Goal: Information Seeking & Learning: Learn about a topic

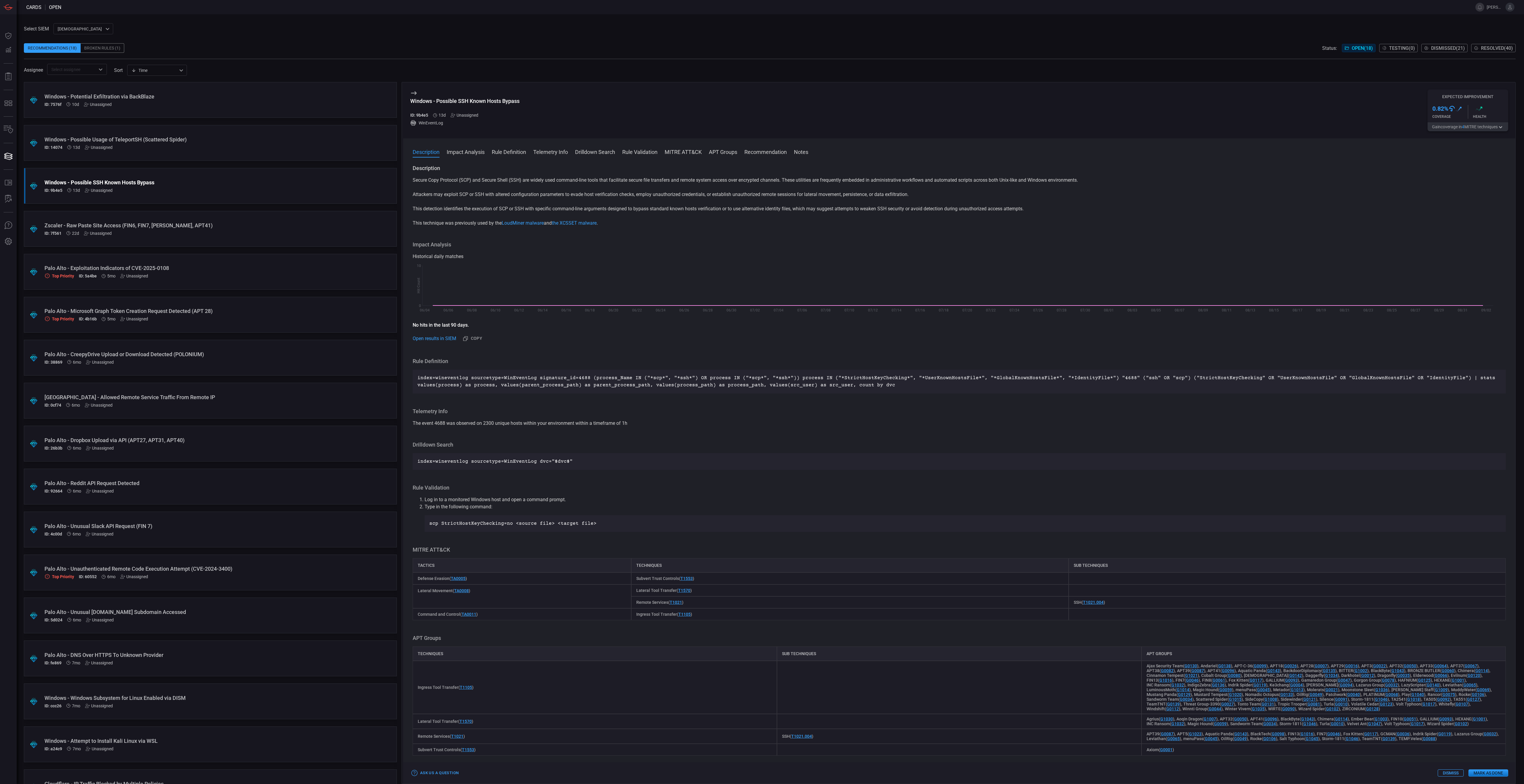
click at [156, 367] on div ".suggested_cards_icon{fill:url(#suggested_cards_icon);} Palo Alto - CreepyDrive…" at bounding box center [210, 358] width 373 height 36
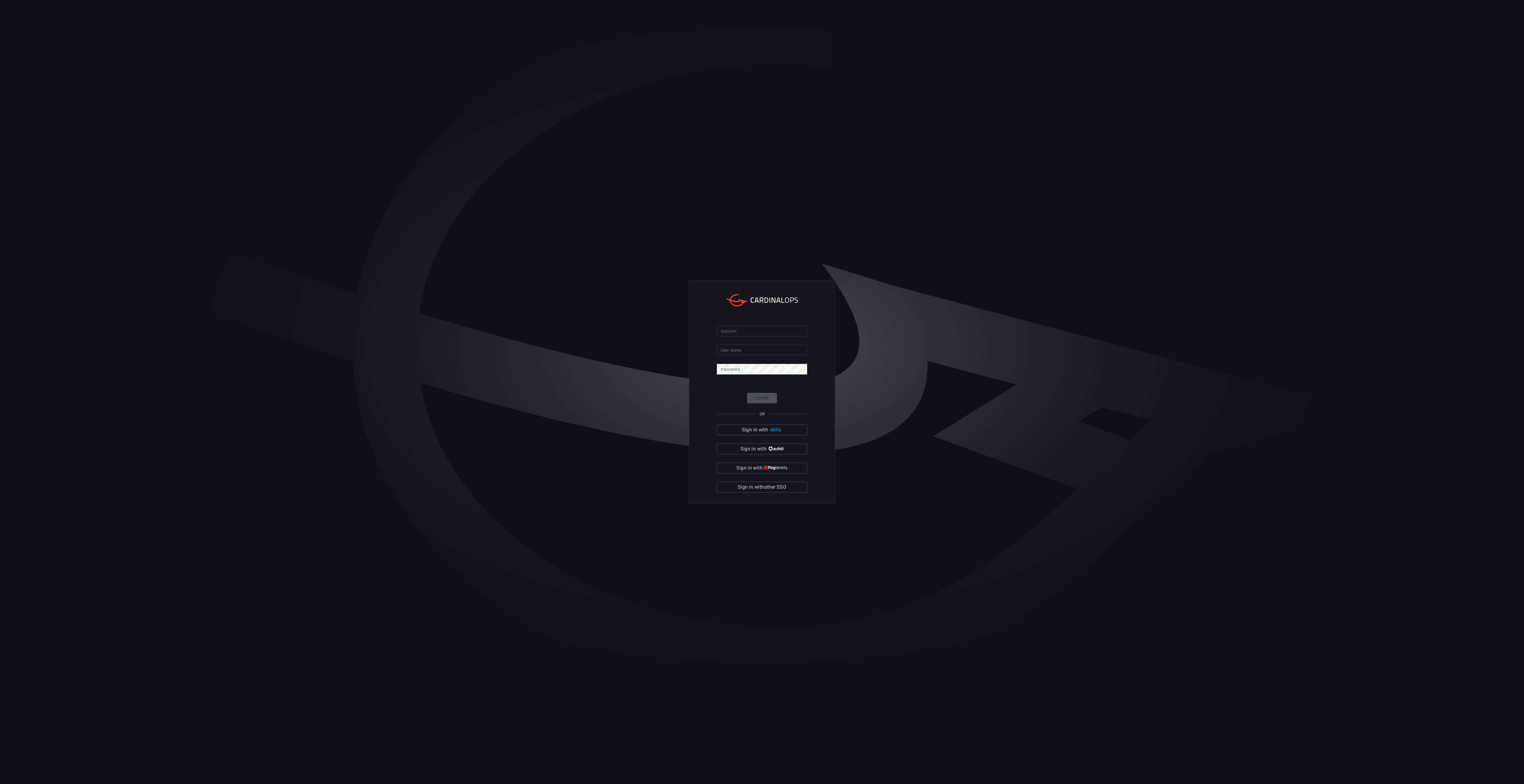
click at [789, 330] on input "Account" at bounding box center [761, 331] width 91 height 11
type input "banner-health"
type input "[PERSON_NAME][EMAIL_ADDRESS][PERSON_NAME][DOMAIN_NAME]"
click button "Login" at bounding box center [762, 399] width 30 height 11
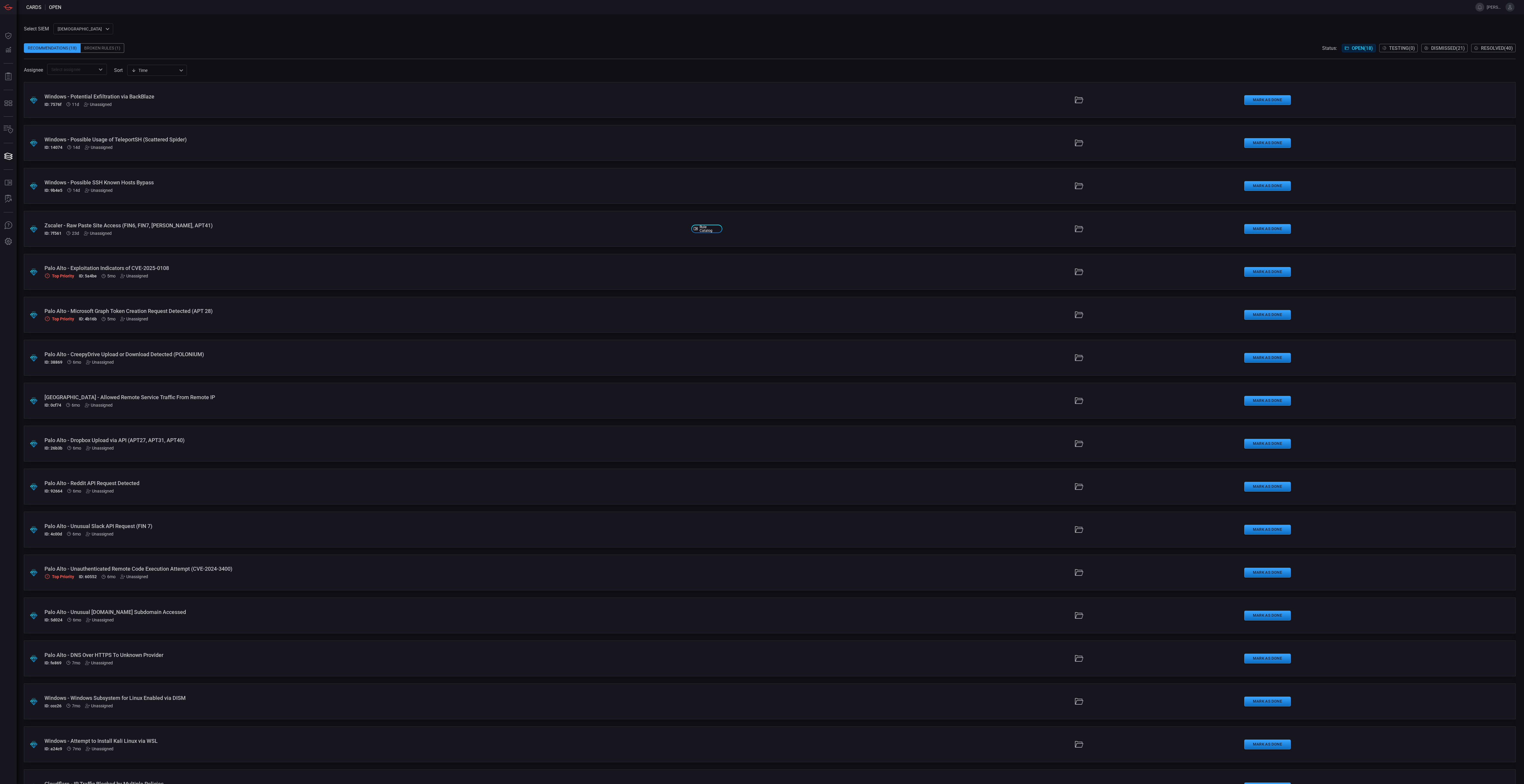
click at [602, 50] on div "Recommendations (18) Broken Rules (1) Status: Open ( 18 ) Testing ( 0 ) Dismiss…" at bounding box center [769, 48] width 1491 height 9
click at [169, 357] on div "Palo Alto - CreepyDrive Upload or Download Detected (POLONIUM)" at bounding box center [365, 354] width 642 height 7
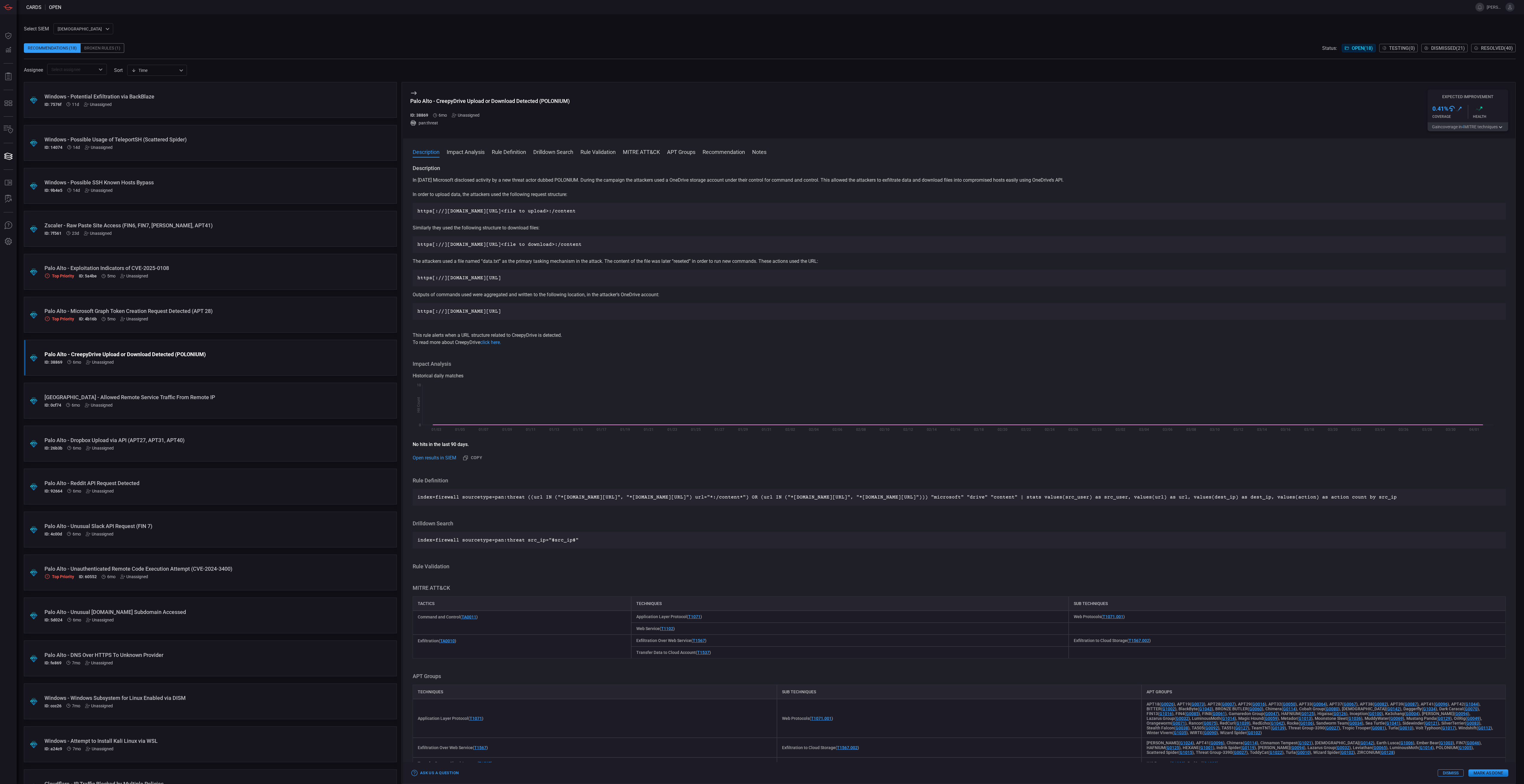
click at [1486, 775] on button "Mark as Done" at bounding box center [1488, 773] width 40 height 7
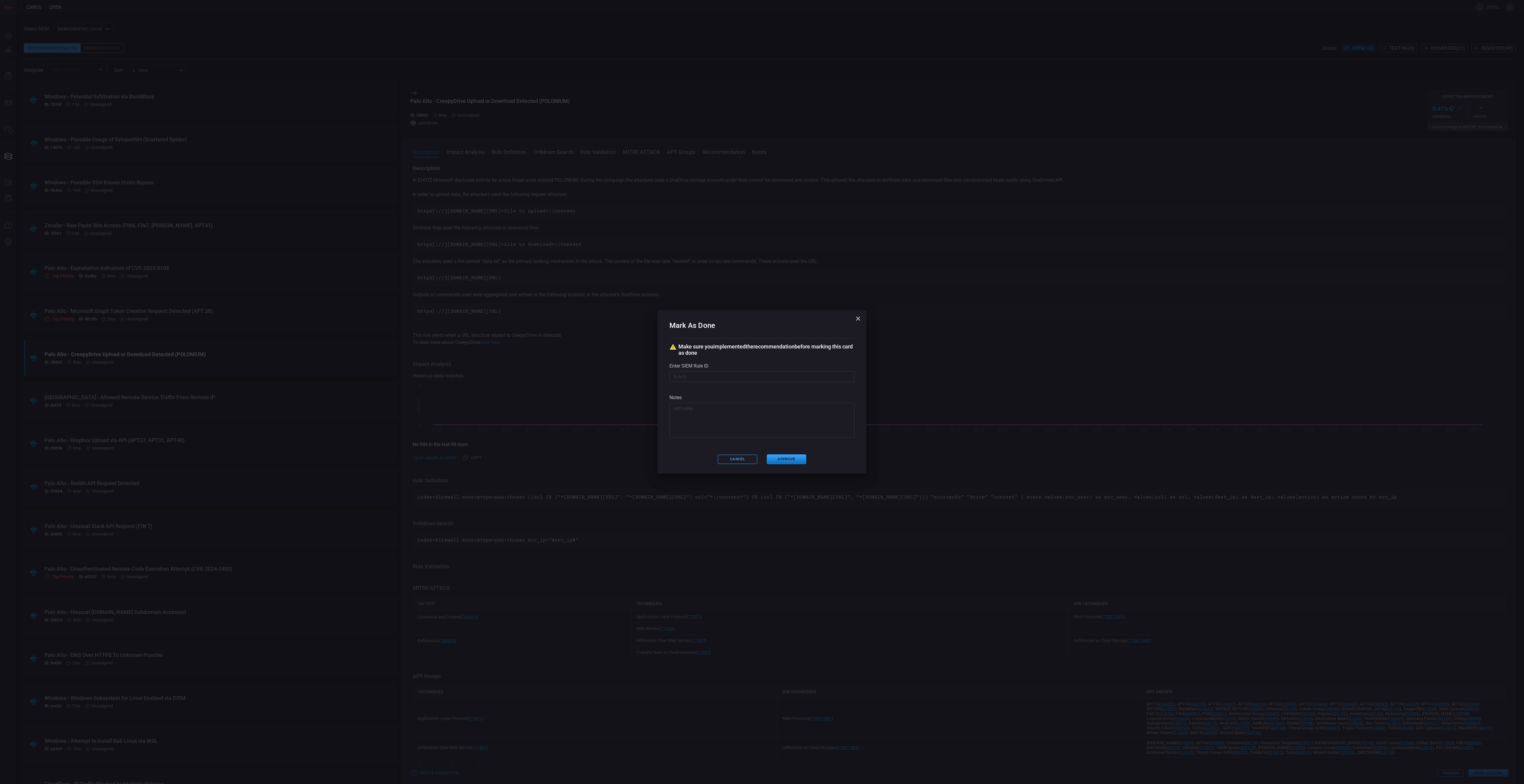
click at [755, 378] on input "text" at bounding box center [762, 377] width 185 height 11
paste input "# /servicesNS/nobody/banner_cyber_csoc_team_app/saved/searches/Threat - Banner-…"
type input "# /servicesNS/nobody/banner_cyber_csoc_team_app/saved/searches/Threat - Banner-…"
click at [780, 456] on button "Approve" at bounding box center [786, 459] width 40 height 10
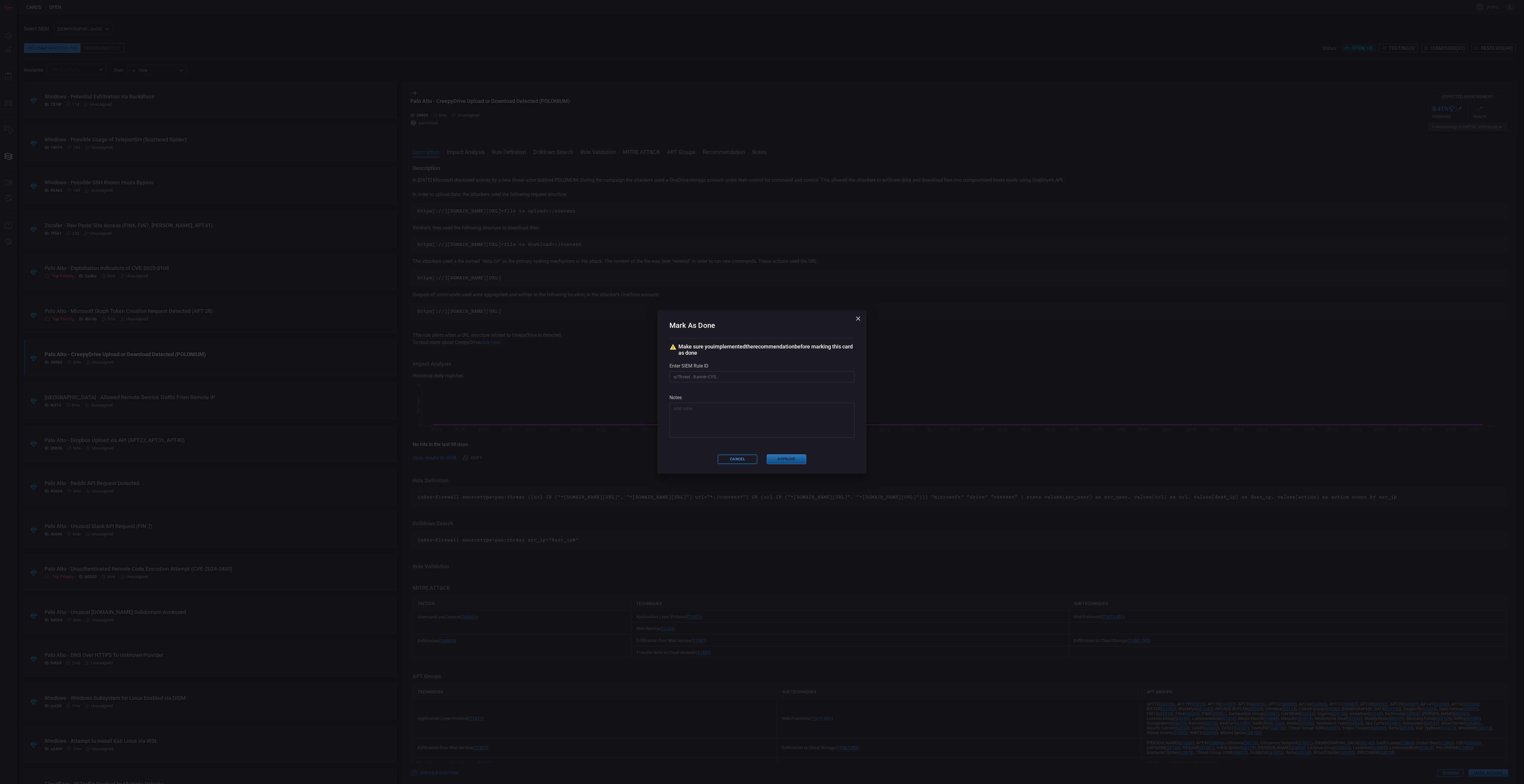
scroll to position [0, 0]
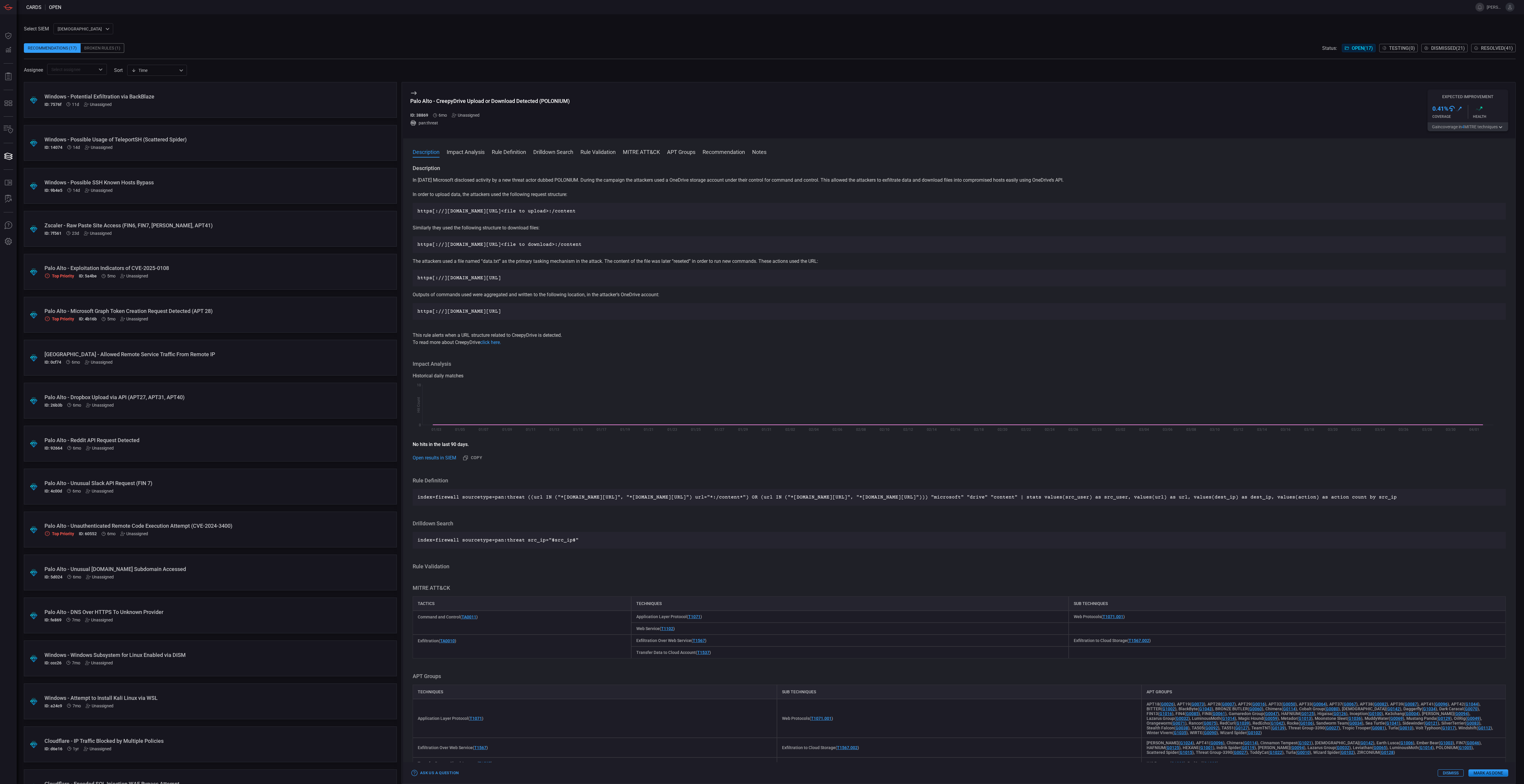
click at [640, 44] on div "Recommendations (17) Broken Rules (1) Status: Open ( 17 ) Testing ( 0 ) Dismiss…" at bounding box center [769, 48] width 1491 height 9
click at [243, 534] on div "Top Priority ID: 60552 6mo Unassigned" at bounding box center [199, 534] width 309 height 5
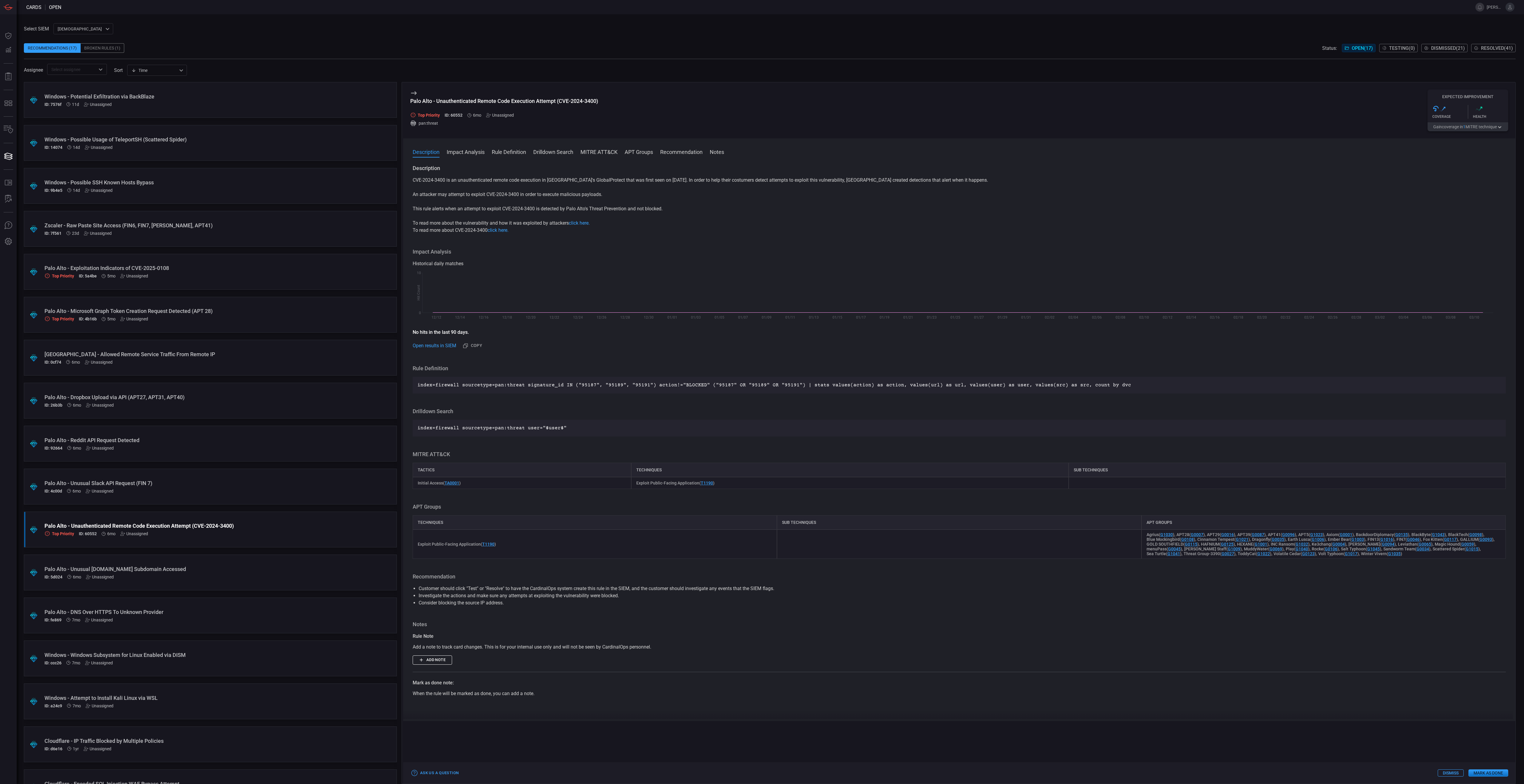
click at [1480, 773] on button "Mark as Done" at bounding box center [1488, 773] width 40 height 7
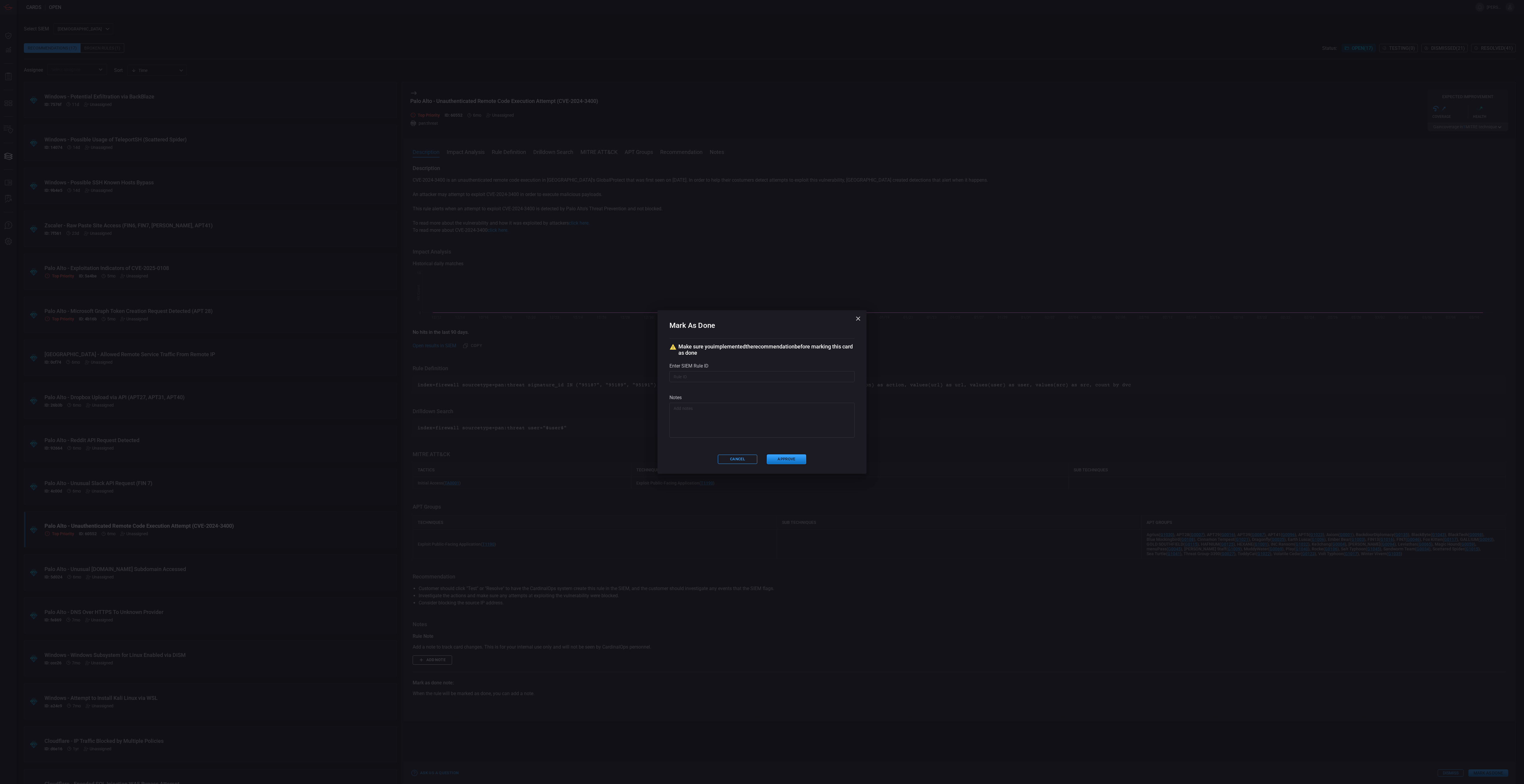
click at [760, 375] on input "text" at bounding box center [762, 377] width 185 height 11
paste input "# /servicesNS/nobody/banner_cyber_csoc_team_app/saved/searches/Threat - Banner-…"
type input "# /servicesNS/nobody/banner_cyber_csoc_team_app/saved/searches/Threat - Banner-…"
click at [780, 456] on button "Approve" at bounding box center [786, 459] width 40 height 10
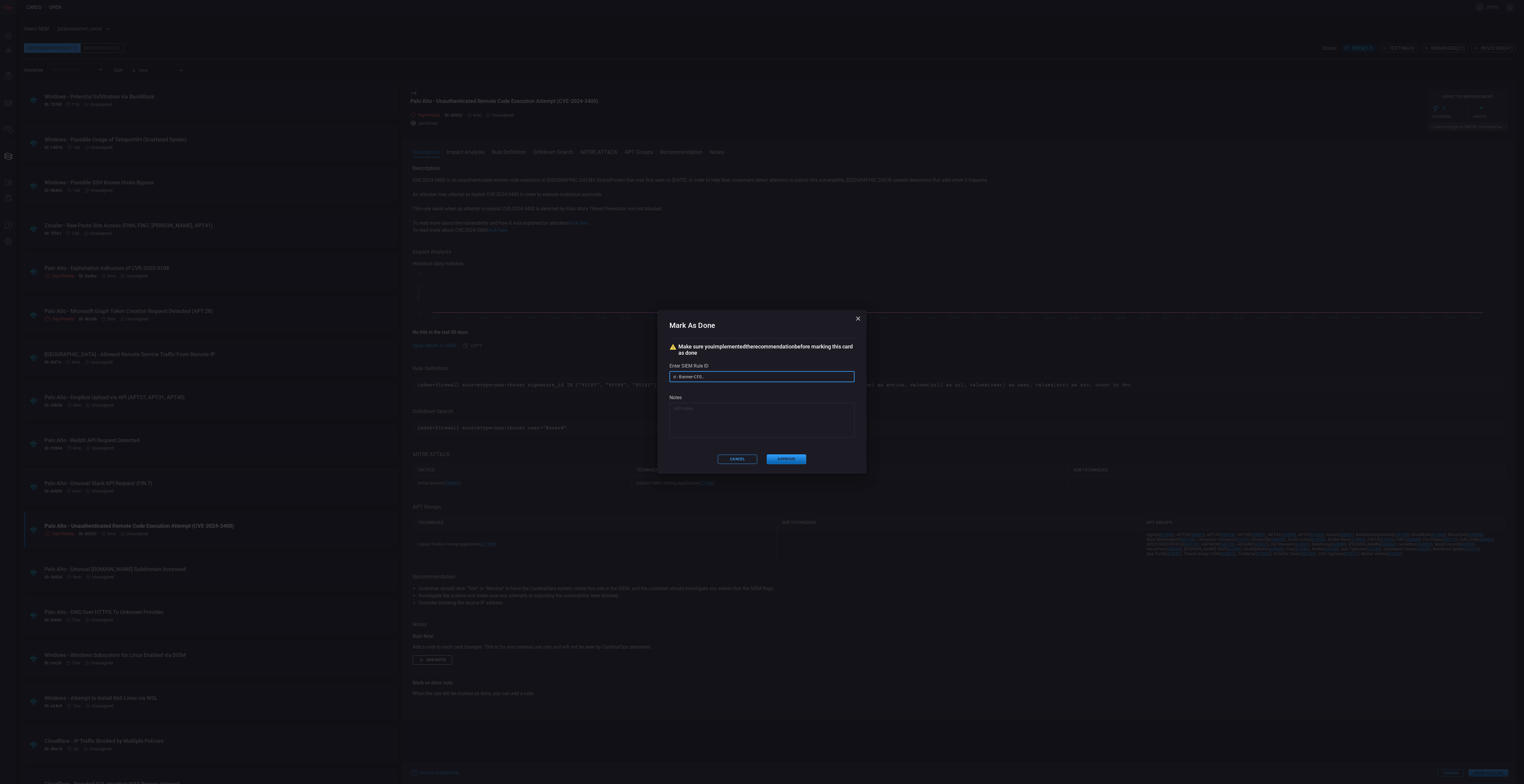
scroll to position [0, 0]
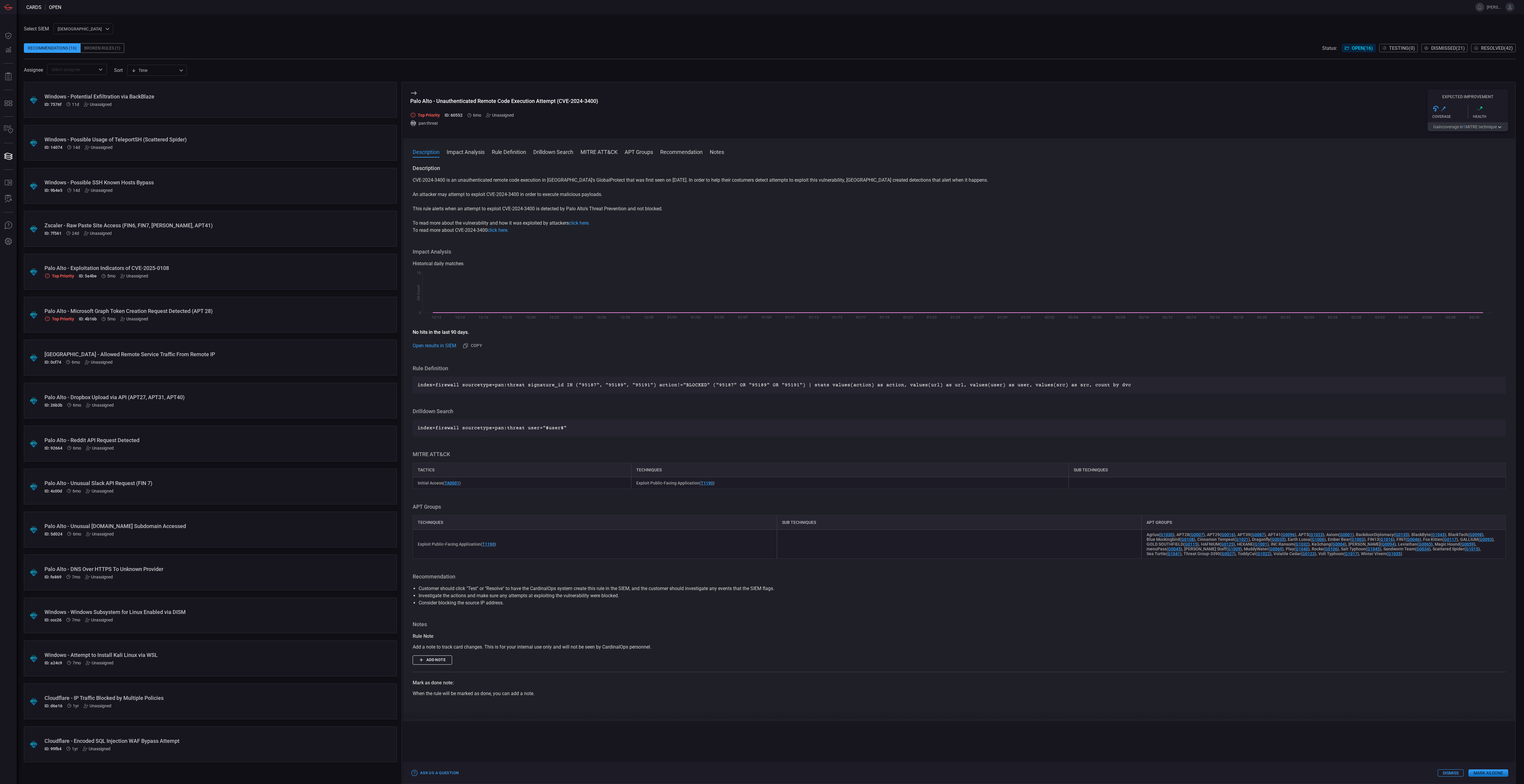
click at [243, 358] on div "[GEOGRAPHIC_DATA] - Allowed Remote Service Traffic From Remote IP ID: 0cf74 6mo…" at bounding box center [199, 358] width 309 height 14
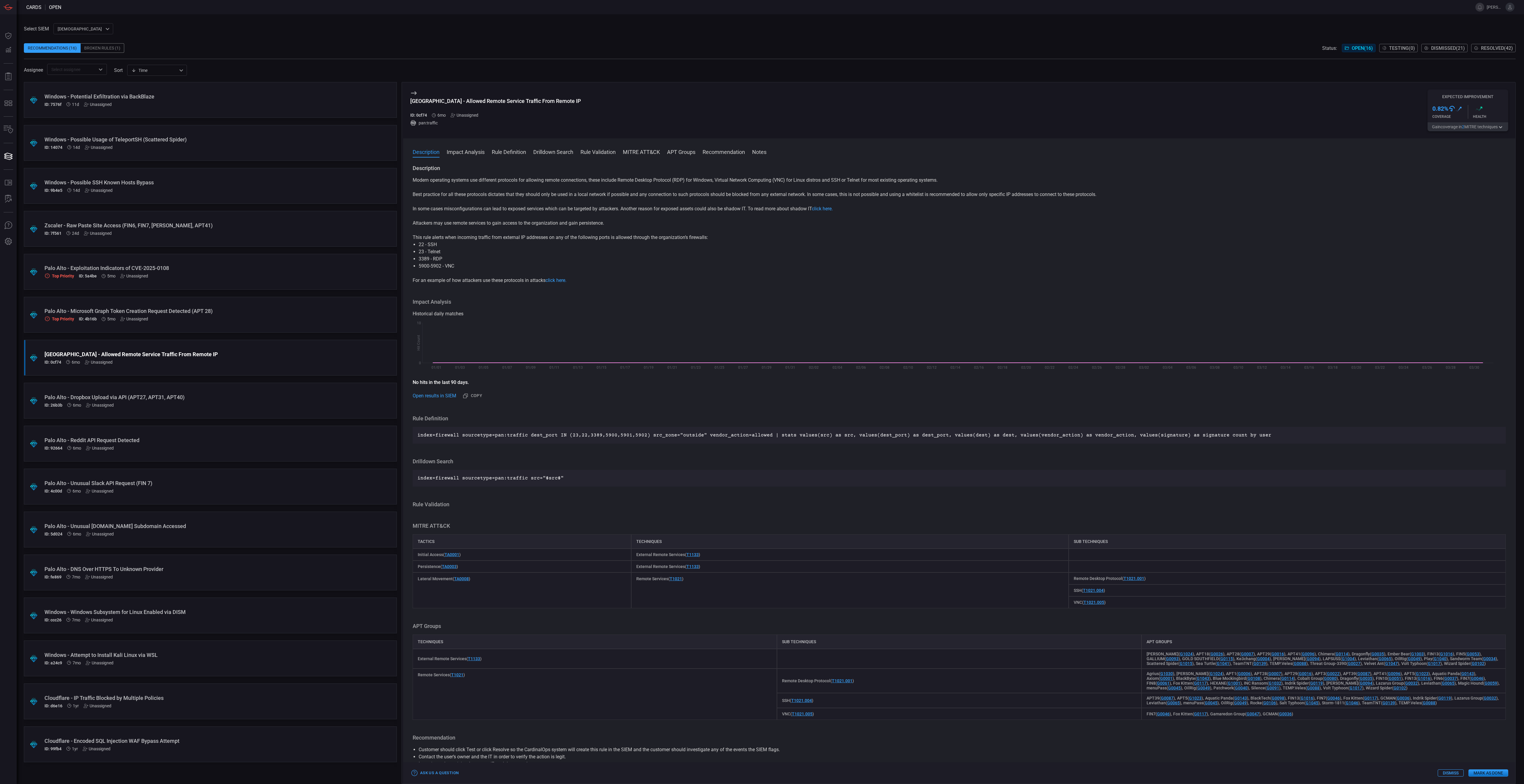
click at [1490, 773] on button "Mark as Done" at bounding box center [1488, 773] width 40 height 7
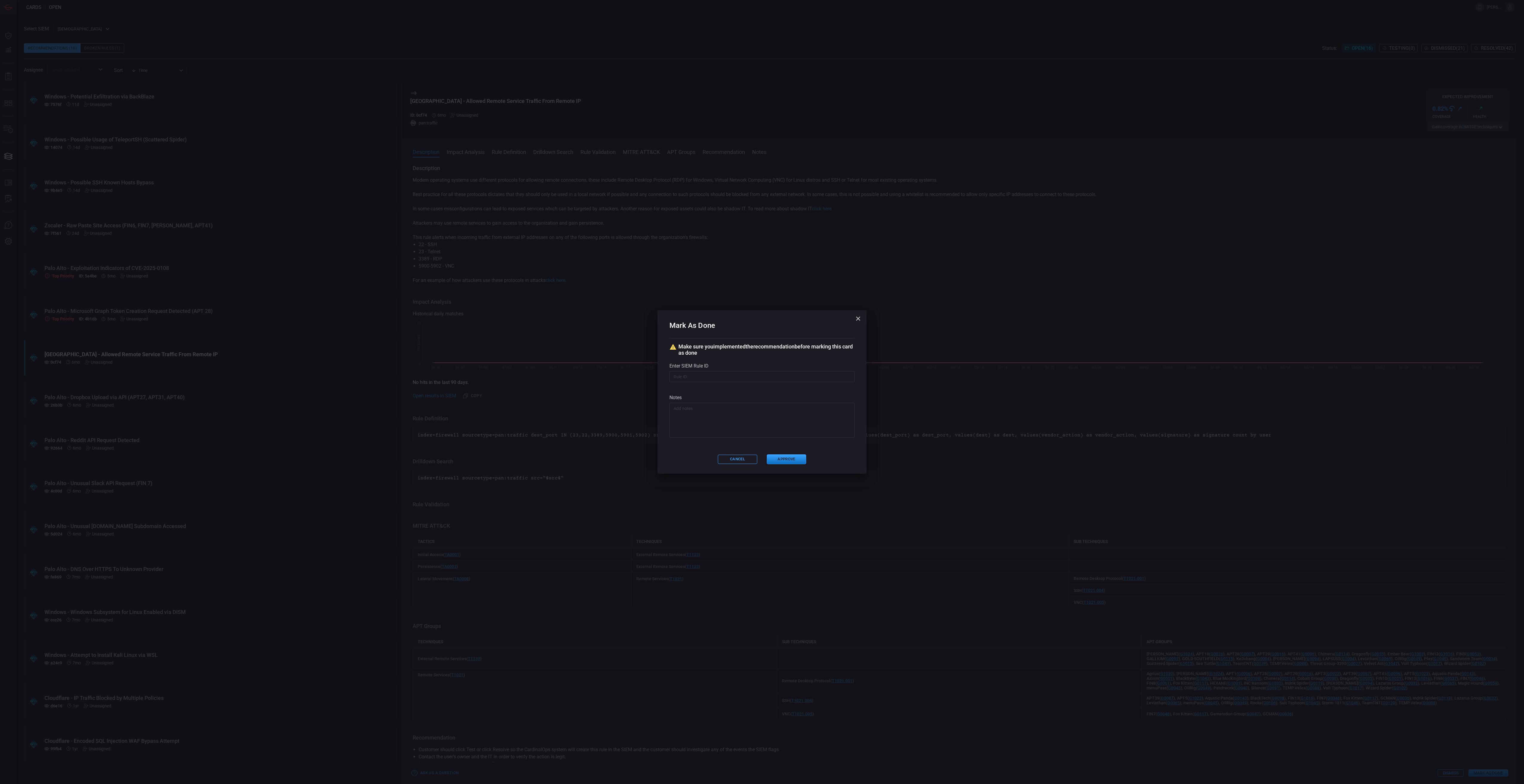
click at [705, 374] on input "text" at bounding box center [762, 377] width 185 height 11
paste input "# /servicesNS/nobody/banner_cyber_csoc_team_app/saved/searches/Threat - Banner-…"
type input "# /servicesNS/nobody/banner_cyber_csoc_team_app/saved/searches/Threat - Banner-…"
click at [790, 456] on button "Approve" at bounding box center [786, 459] width 40 height 10
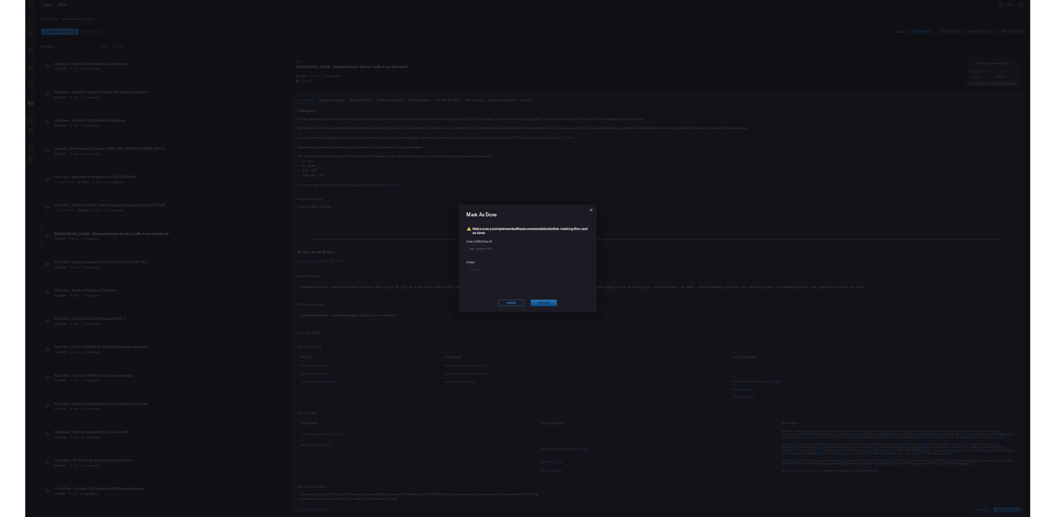
scroll to position [0, 0]
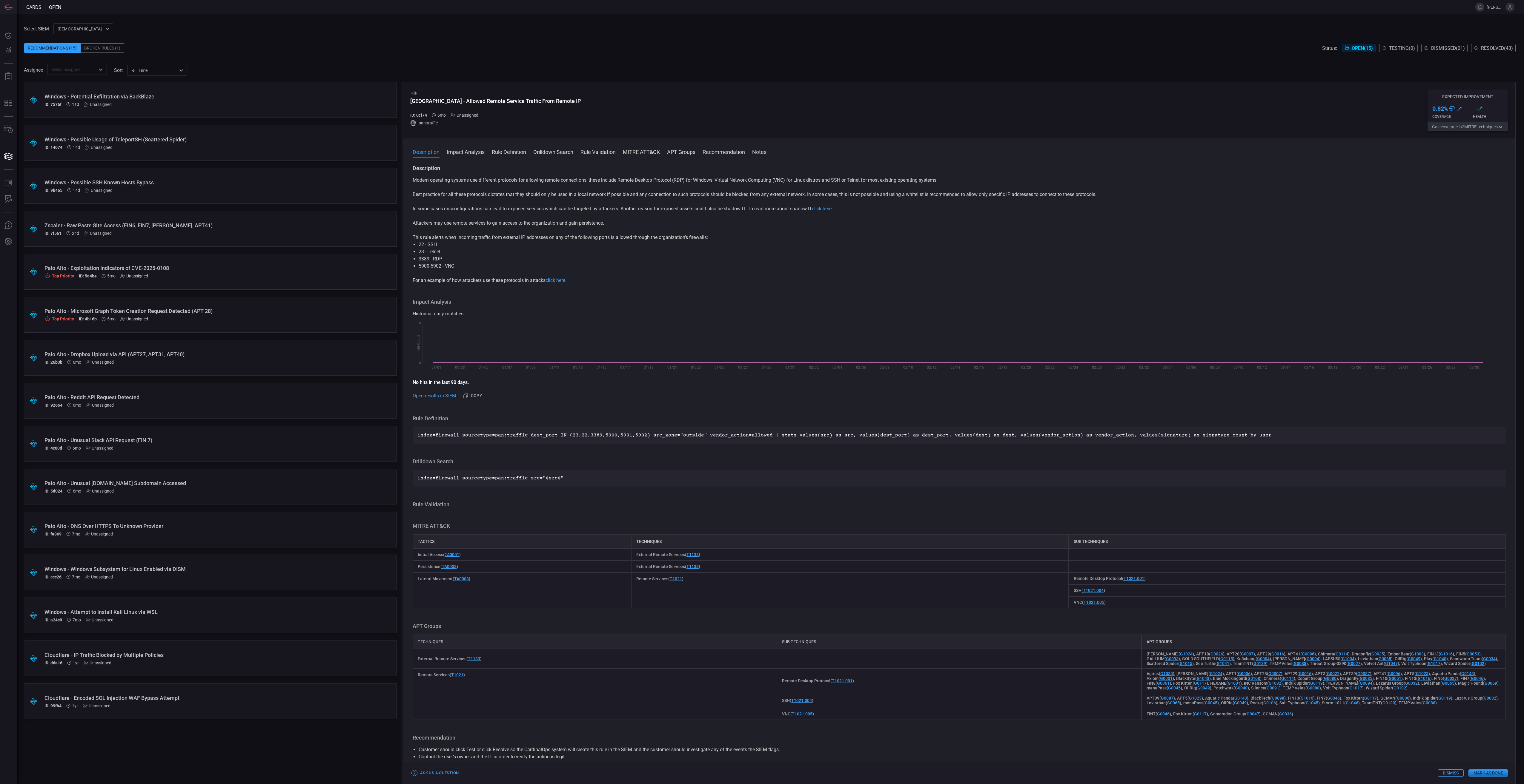
click at [225, 696] on div "Cloudflare - Encoded SQL Injection WAF Bypass Attempt" at bounding box center [199, 698] width 309 height 7
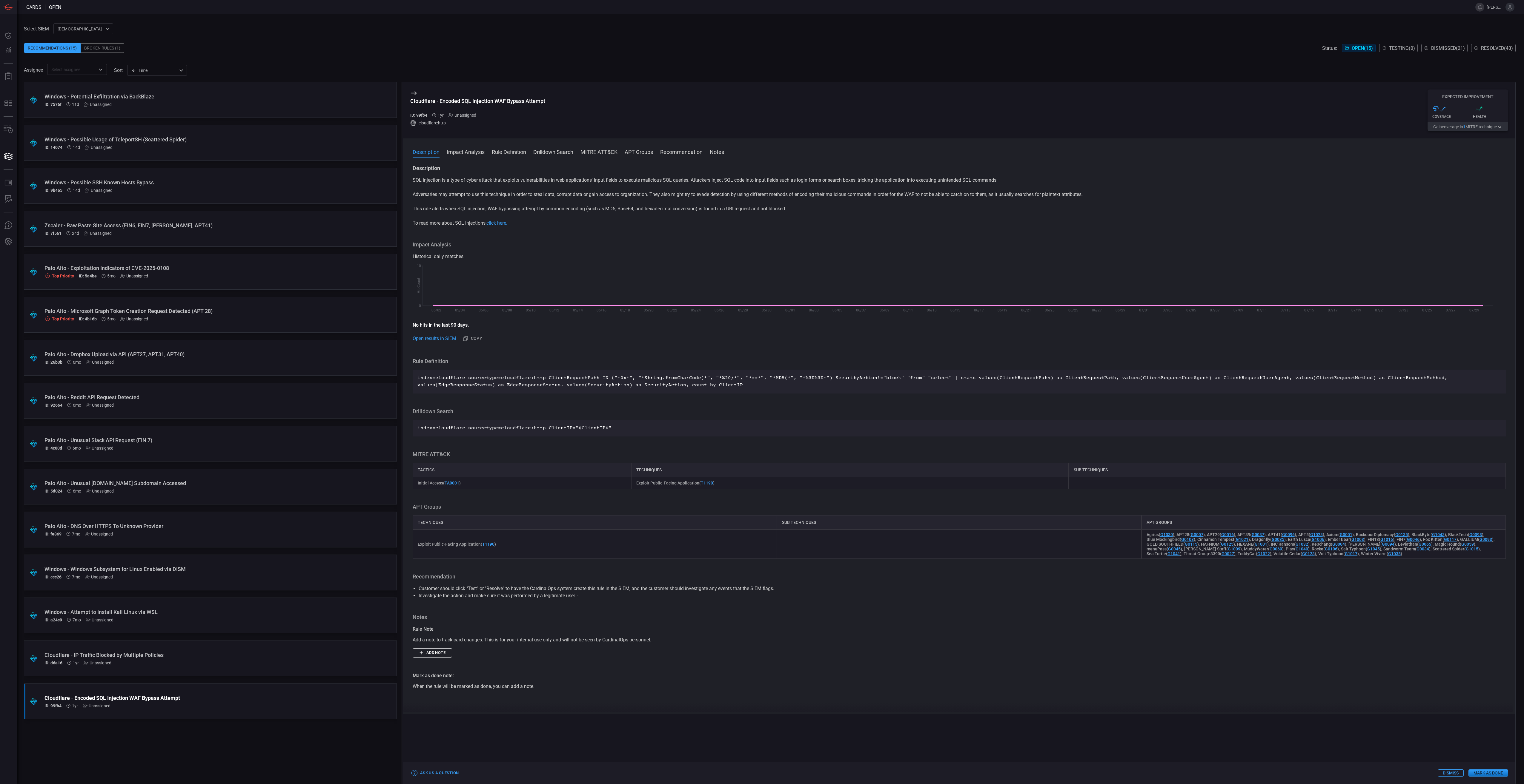
click at [684, 377] on p "index=cloudflare sourcetype=cloudflare:http ClientRequestPath IN ("*0x*", "*Str…" at bounding box center [960, 381] width 1084 height 14
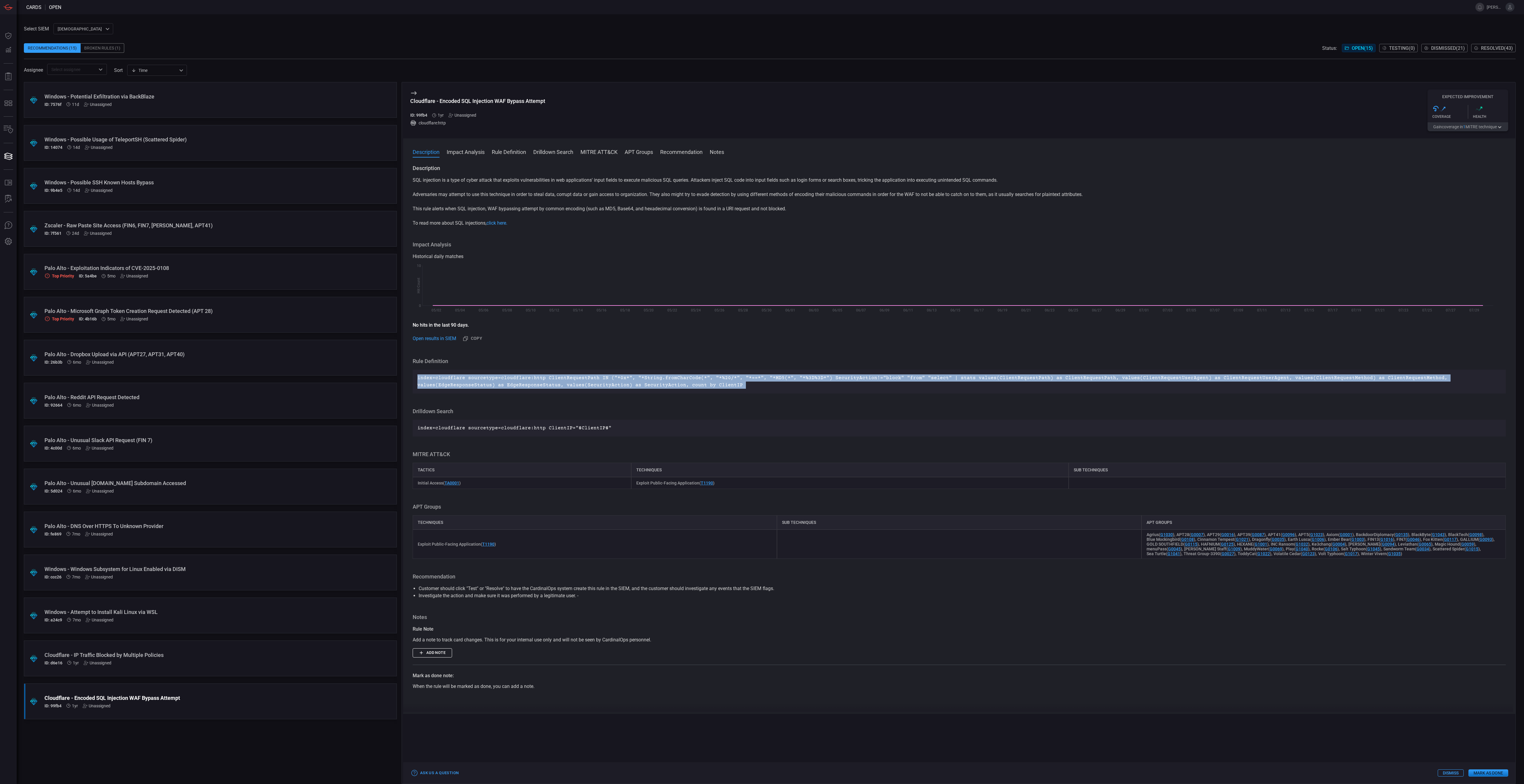
click at [684, 377] on p "index=cloudflare sourcetype=cloudflare:http ClientRequestPath IN ("*0x*", "*Str…" at bounding box center [960, 381] width 1084 height 14
drag, startPoint x: 684, startPoint y: 377, endPoint x: 608, endPoint y: 384, distance: 76.3
copy p "index=cloudflare sourcetype=cloudflare:http ClientRequestPath IN ("*0x*", "*Str…"
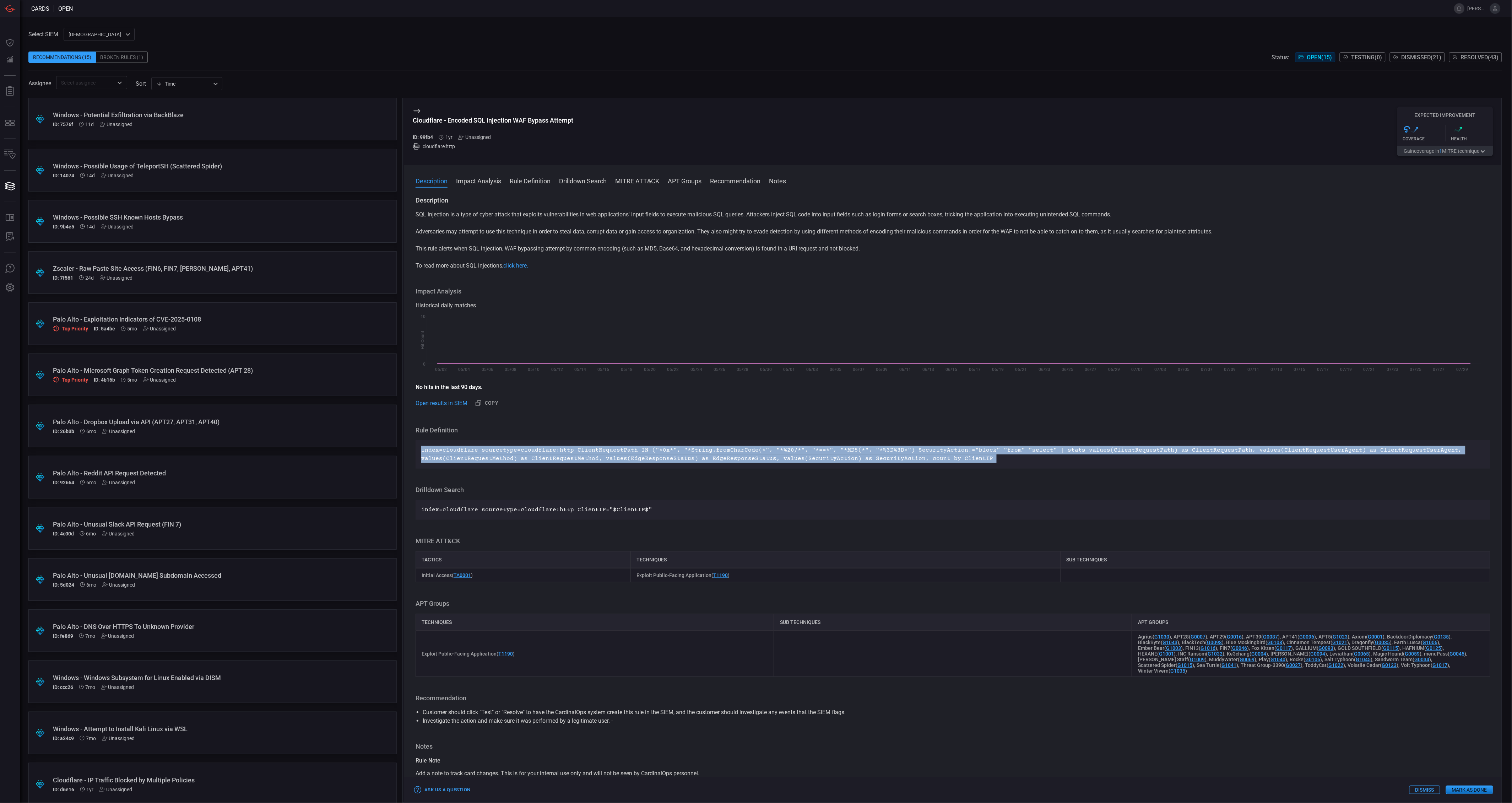
copy p "index=cloudflare sourcetype=cloudflare:http ClientRequestPath IN ("*0x*", "*Str…"
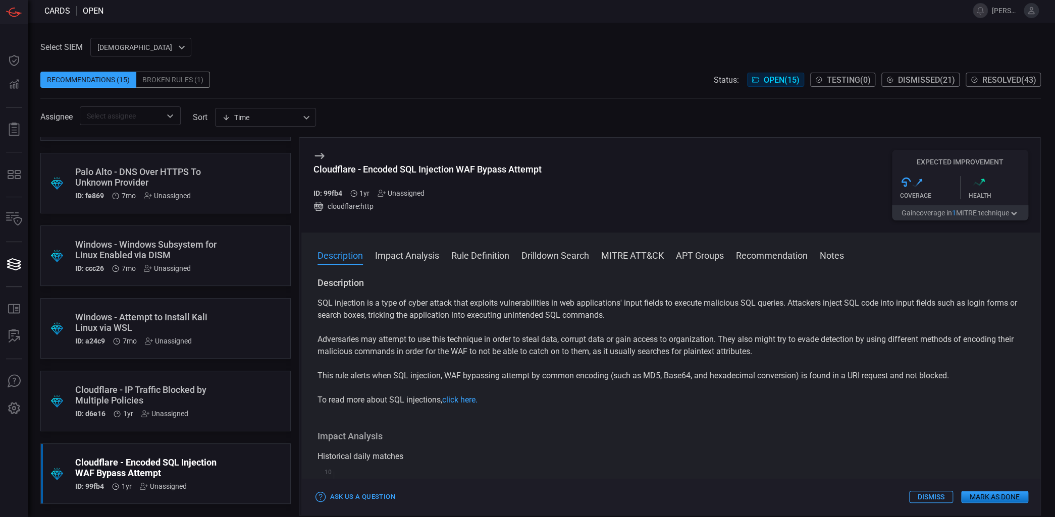
scroll to position [2, 0]
drag, startPoint x: 544, startPoint y: 164, endPoint x: 363, endPoint y: 168, distance: 181.2
click at [363, 168] on div "Cloudflare - Encoded SQL Injection WAF Bypass Attempt ID: 99fb4 1yr Unassigned …" at bounding box center [670, 184] width 739 height 95
copy div "Encoded SQL Injection WAF Bypass Attempt"
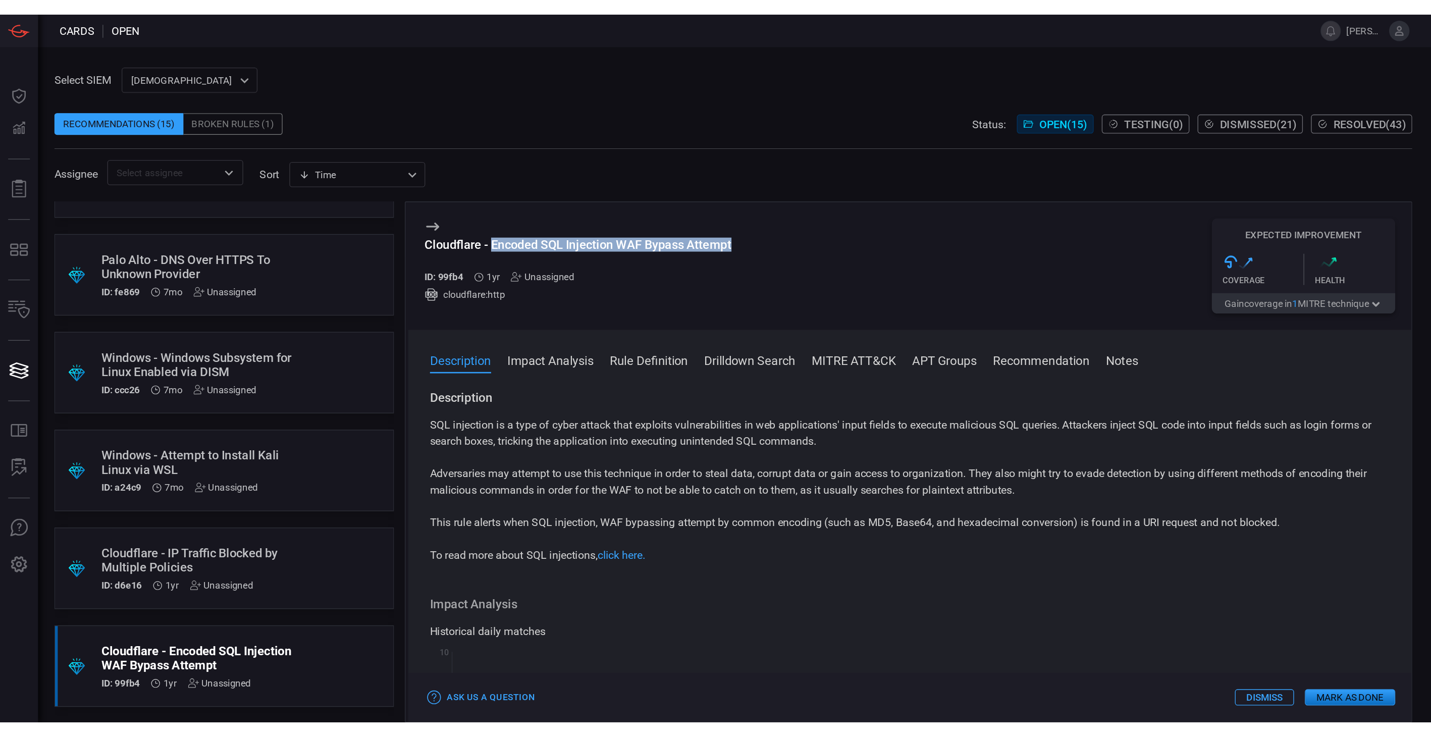
scroll to position [492, 0]
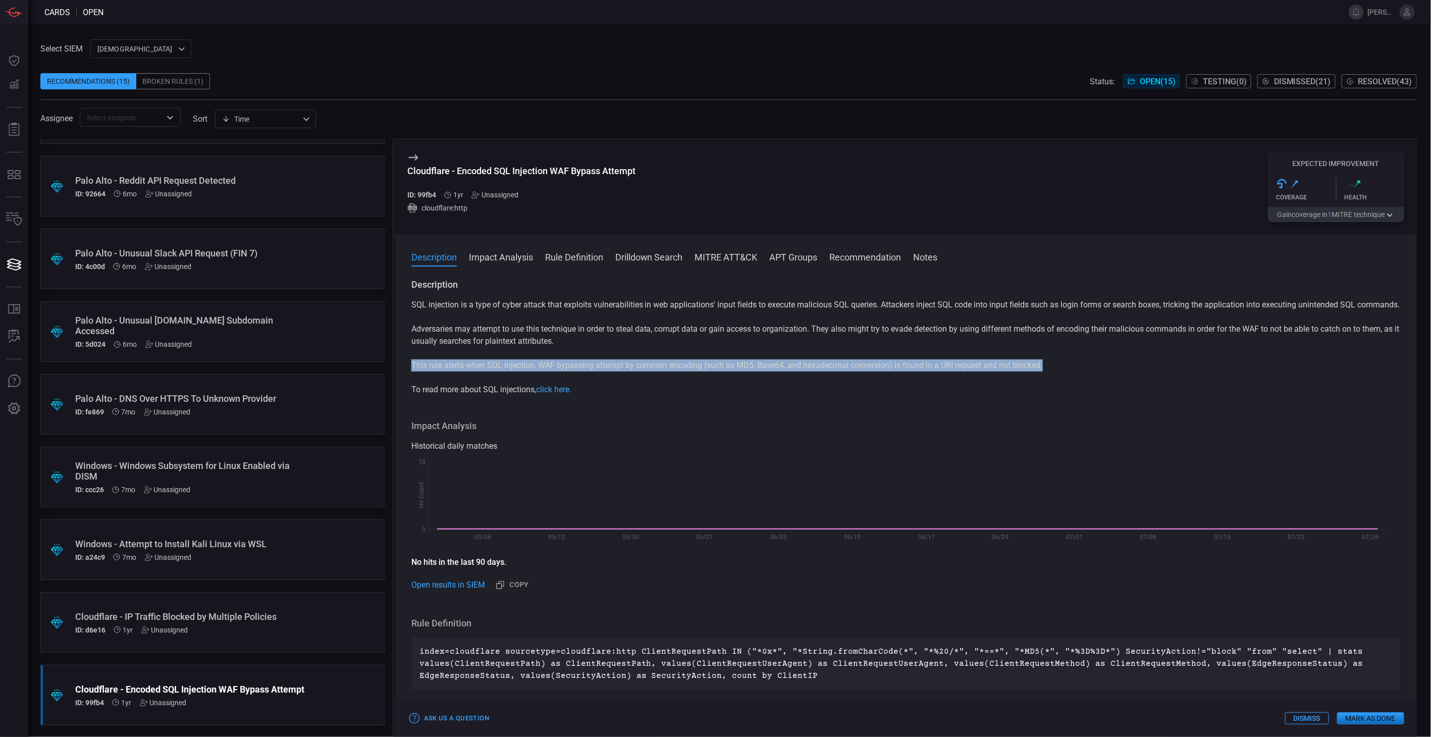
drag, startPoint x: 1055, startPoint y: 376, endPoint x: 410, endPoint y: 381, distance: 644.5
click at [410, 381] on div "Description SQL injection is a type of cyber attack that exploits vulnerabiliti…" at bounding box center [905, 506] width 1021 height 454
copy p "This rule alerts when SQL injection, WAF bypassing attempt by common encoding (…"
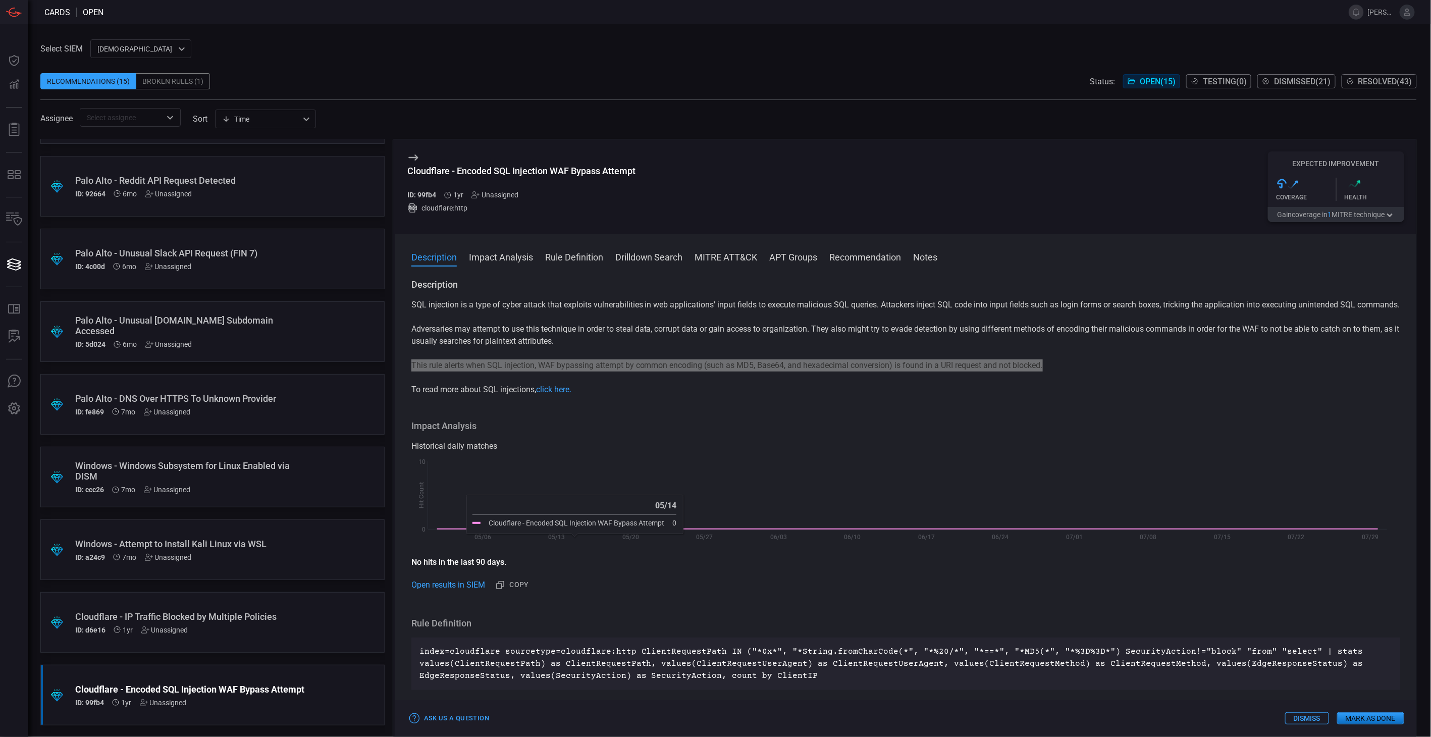
scroll to position [112, 0]
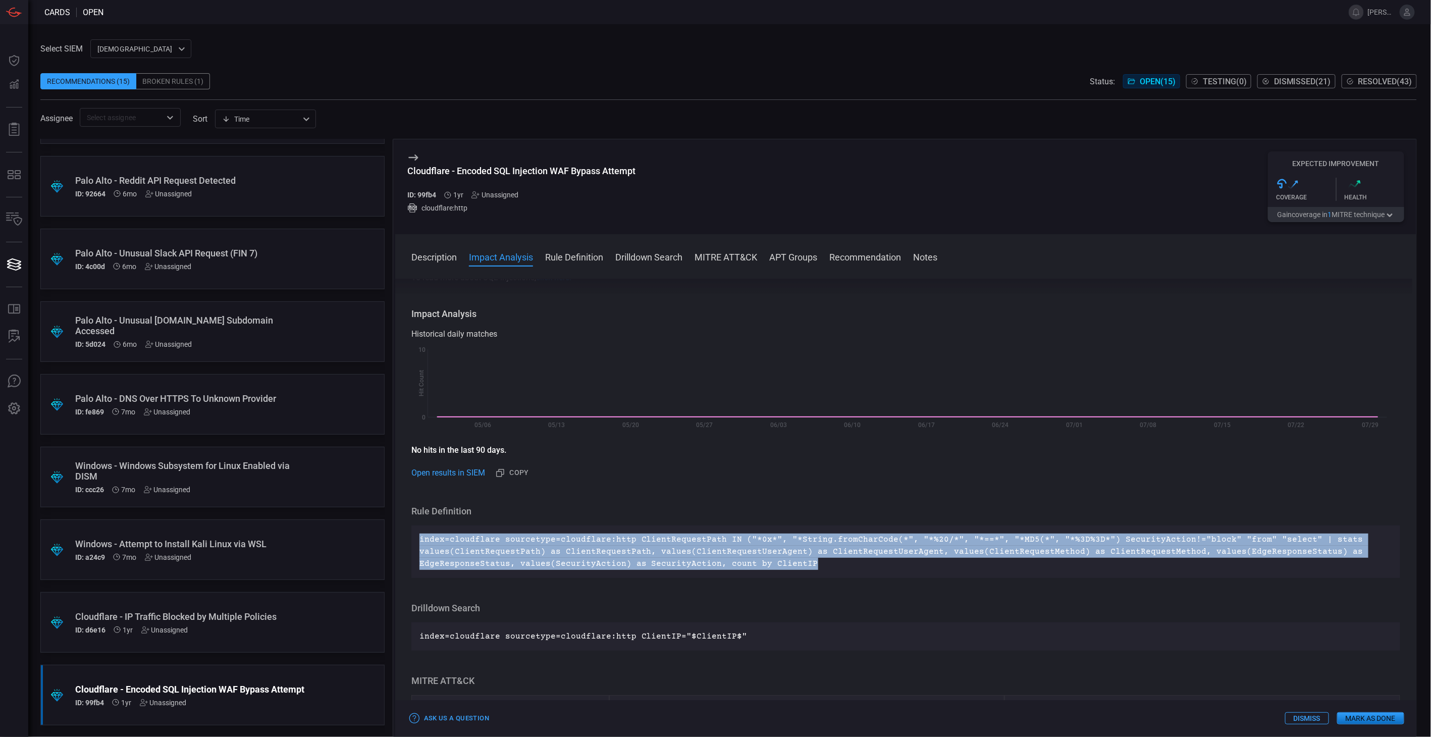
drag, startPoint x: 813, startPoint y: 575, endPoint x: 416, endPoint y: 549, distance: 397.6
click at [416, 549] on div "index=cloudflare sourcetype=cloudflare:http ClientRequestPath IN ("*0x*", "*Str…" at bounding box center [905, 551] width 989 height 52
drag, startPoint x: 416, startPoint y: 549, endPoint x: 438, endPoint y: 549, distance: 22.2
copy p "index=cloudflare sourcetype=cloudflare:http ClientRequestPath IN ("*0x*", "*Str…"
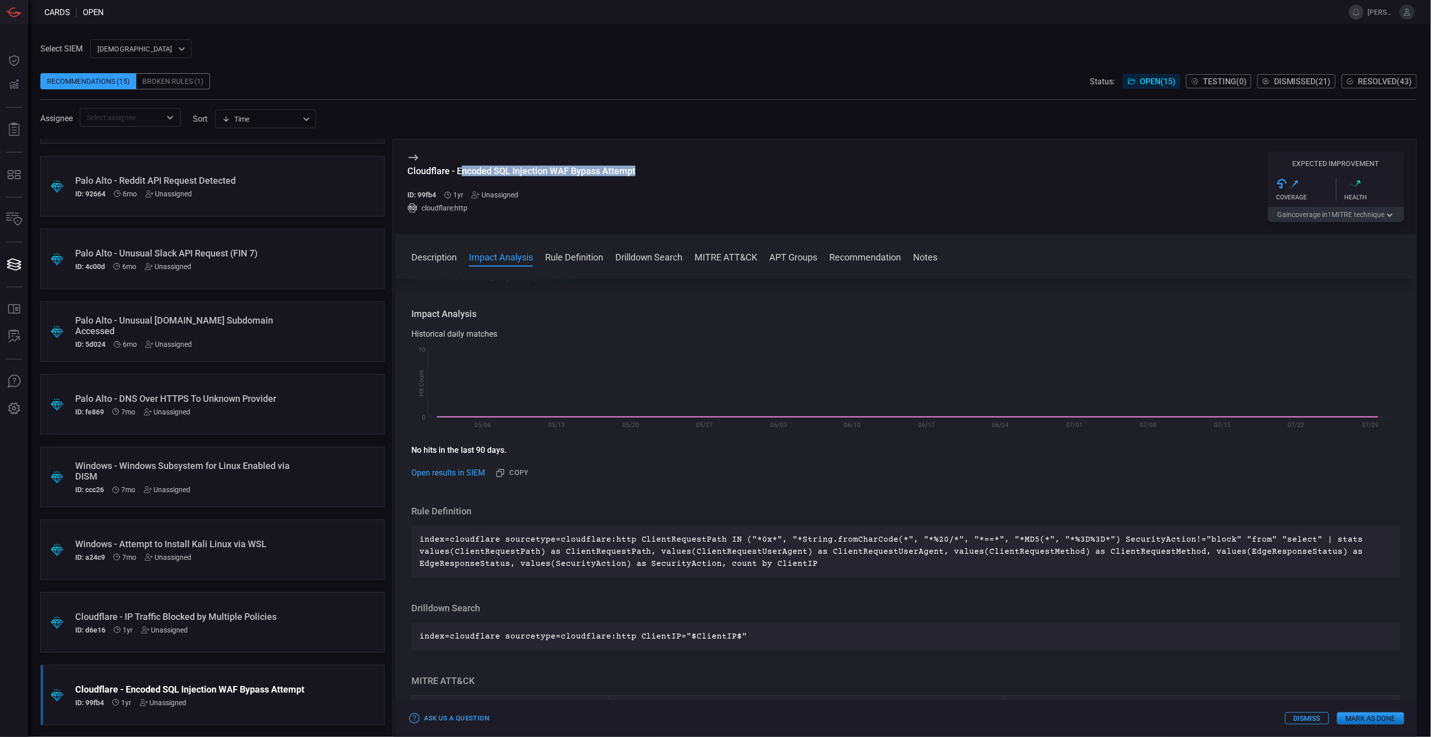
drag, startPoint x: 640, startPoint y: 172, endPoint x: 460, endPoint y: 168, distance: 179.7
click at [460, 168] on div "Cloudflare - Encoded SQL Injection WAF Bypass Attempt ID: 99fb4 1yr Unassigned …" at bounding box center [905, 186] width 1021 height 95
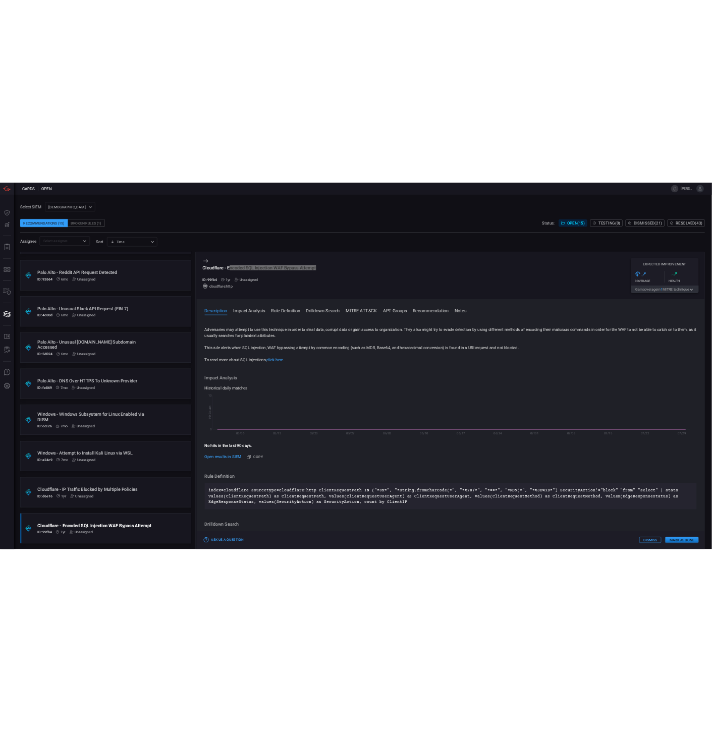
scroll to position [0, 0]
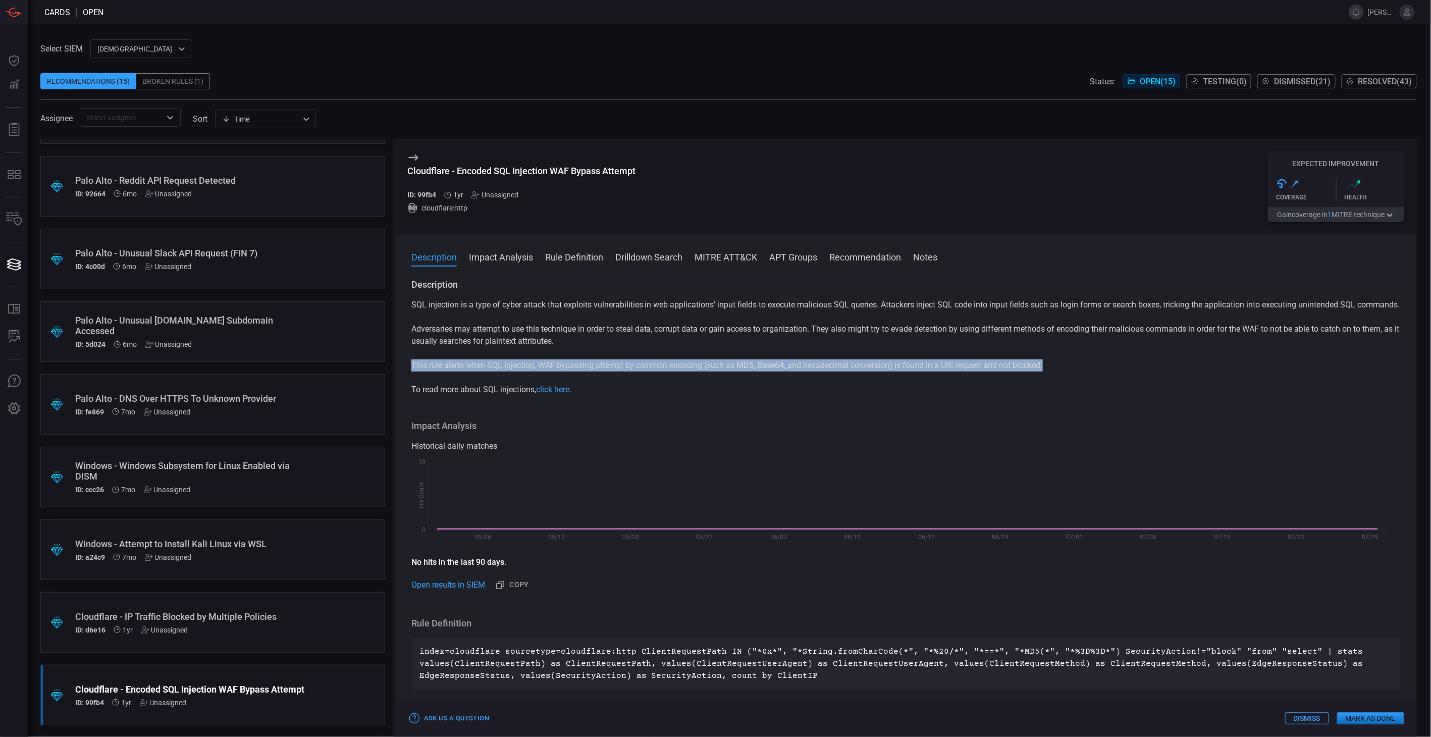
drag, startPoint x: 1032, startPoint y: 374, endPoint x: 410, endPoint y: 376, distance: 621.8
click at [410, 376] on div "Description SQL injection is a type of cyber attack that exploits vulnerabiliti…" at bounding box center [905, 506] width 1021 height 454
copy p "This rule alerts when SQL injection, WAF bypassing attempt by common encoding (…"
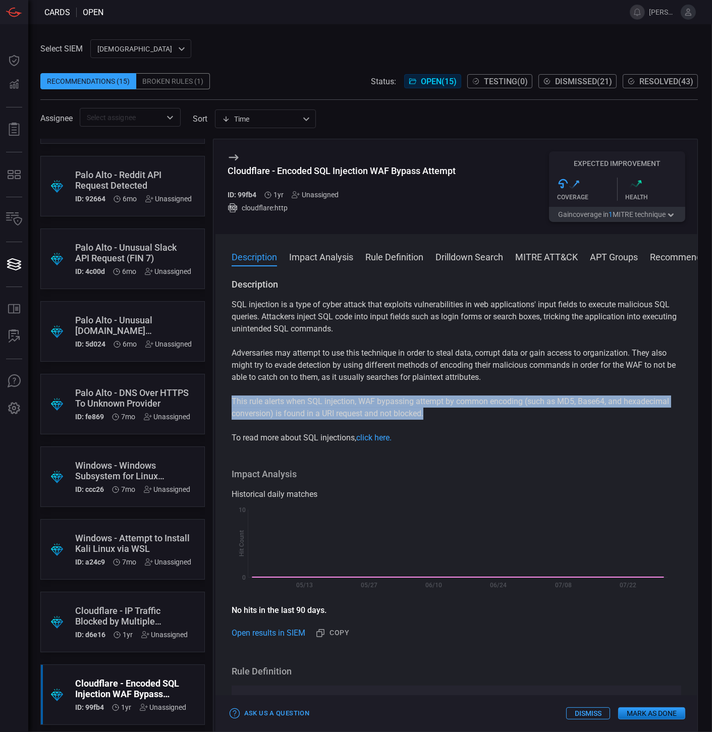
drag, startPoint x: 379, startPoint y: 385, endPoint x: 403, endPoint y: 397, distance: 27.1
click at [379, 386] on div "SQL injection is a type of cyber attack that exploits vulnerabilities in web ap…" at bounding box center [457, 371] width 450 height 145
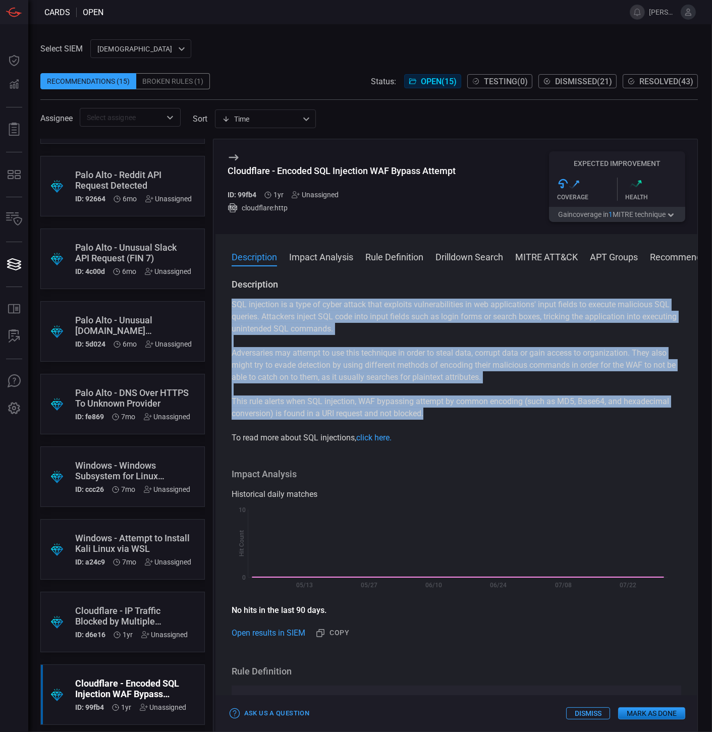
drag, startPoint x: 428, startPoint y: 413, endPoint x: 233, endPoint y: 303, distance: 223.7
click at [233, 303] on div "SQL injection is a type of cyber attack that exploits vulnerabilities in web ap…" at bounding box center [457, 371] width 450 height 145
copy div "SQL injection is a type of cyber attack that exploits vulnerabilities in web ap…"
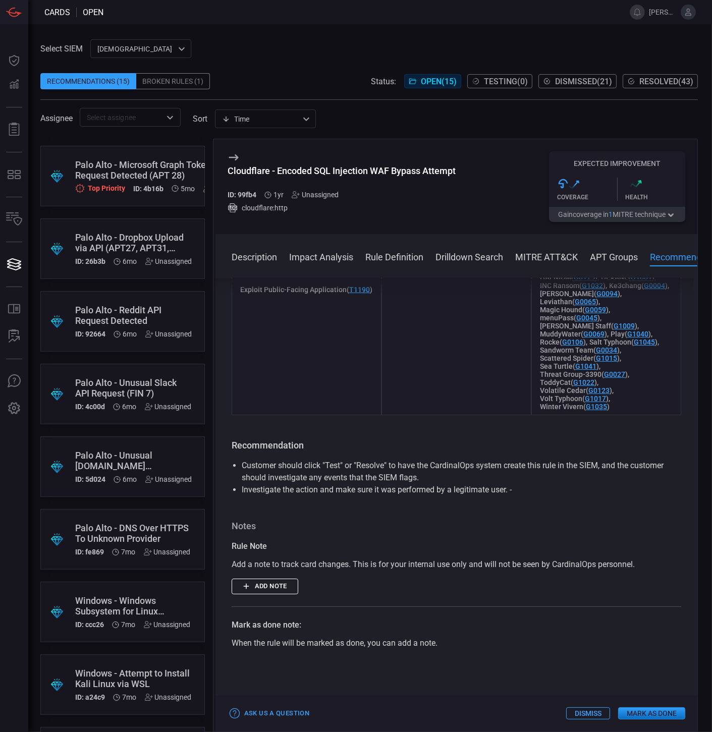
scroll to position [505, 0]
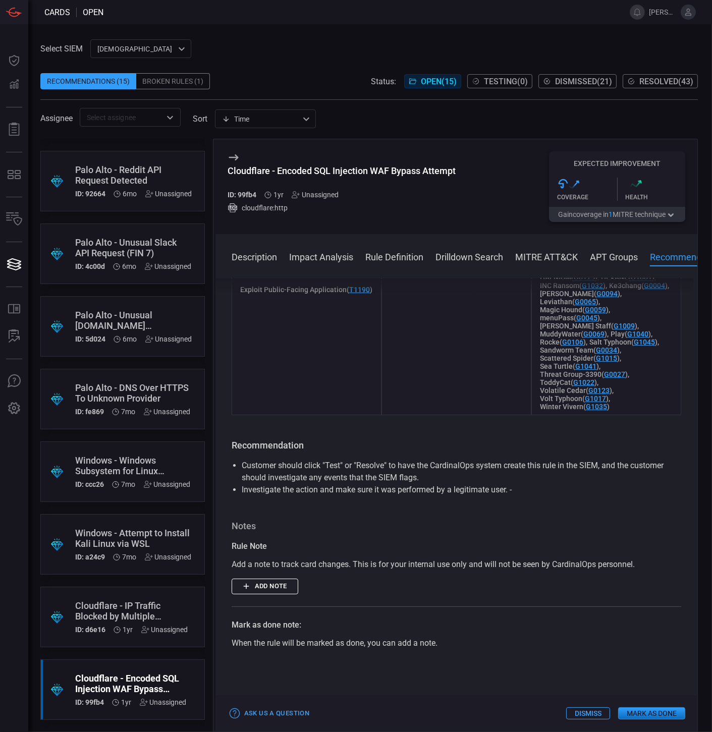
click at [153, 602] on div "Cloudflare - IP Traffic Blocked by Multiple Policies" at bounding box center [131, 611] width 113 height 21
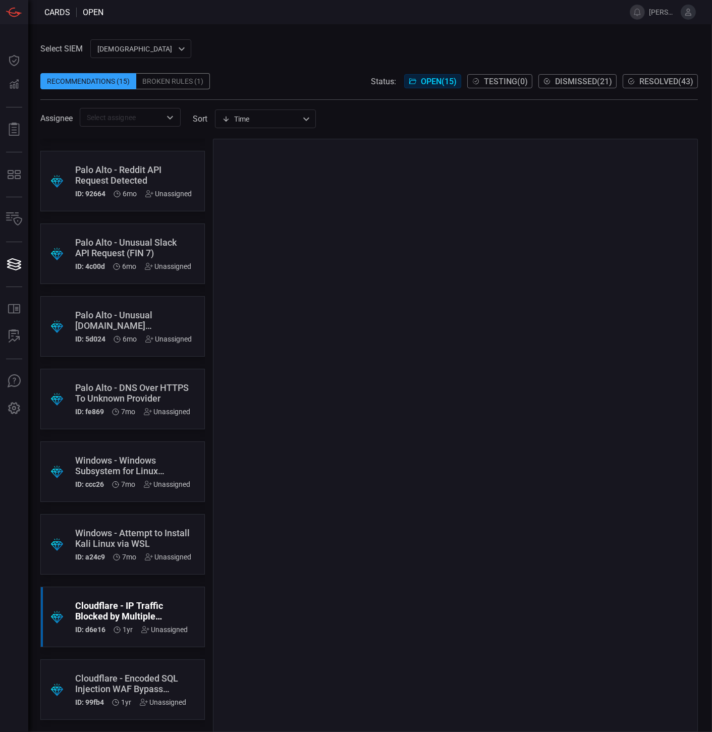
scroll to position [496, 0]
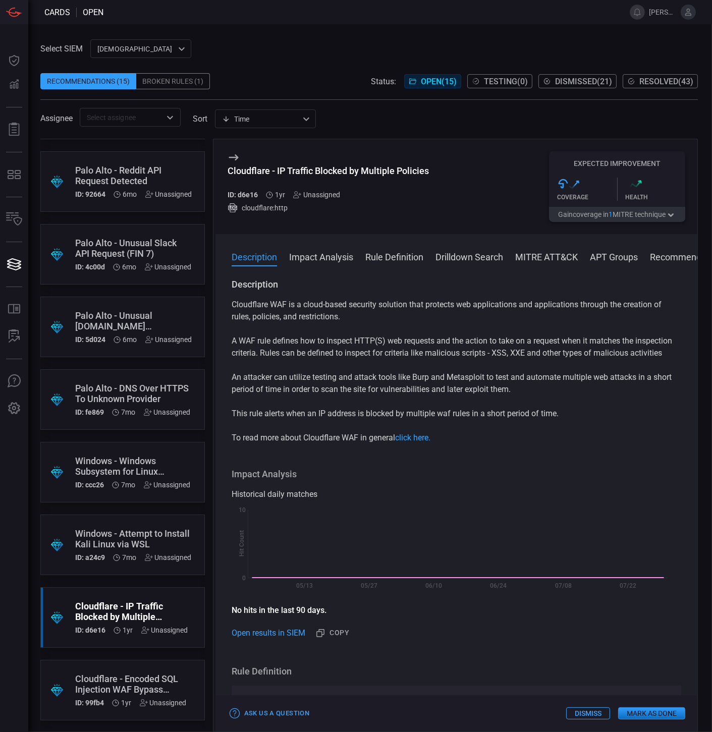
click at [667, 220] on button "Gain coverage in 1 MITRE technique" at bounding box center [617, 214] width 136 height 15
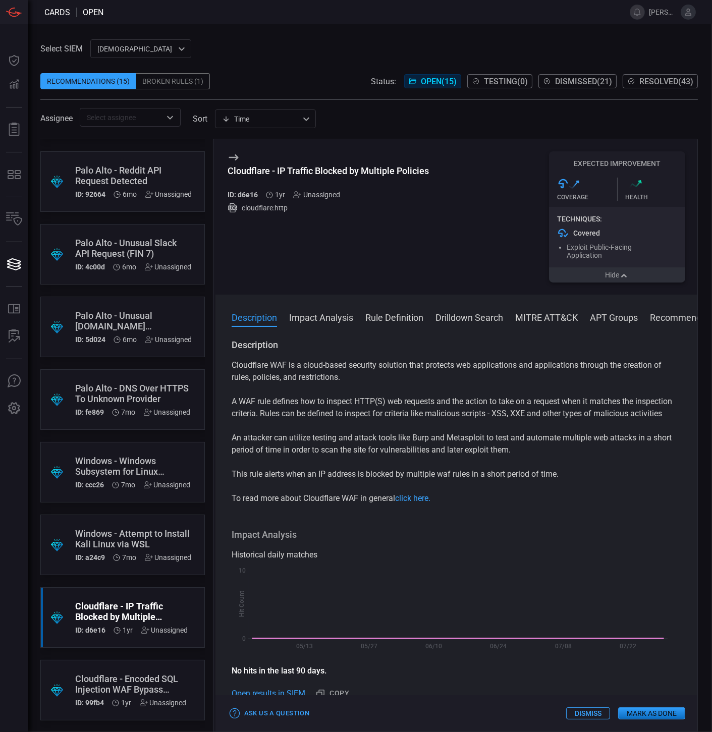
click at [626, 275] on icon "button" at bounding box center [624, 276] width 10 height 8
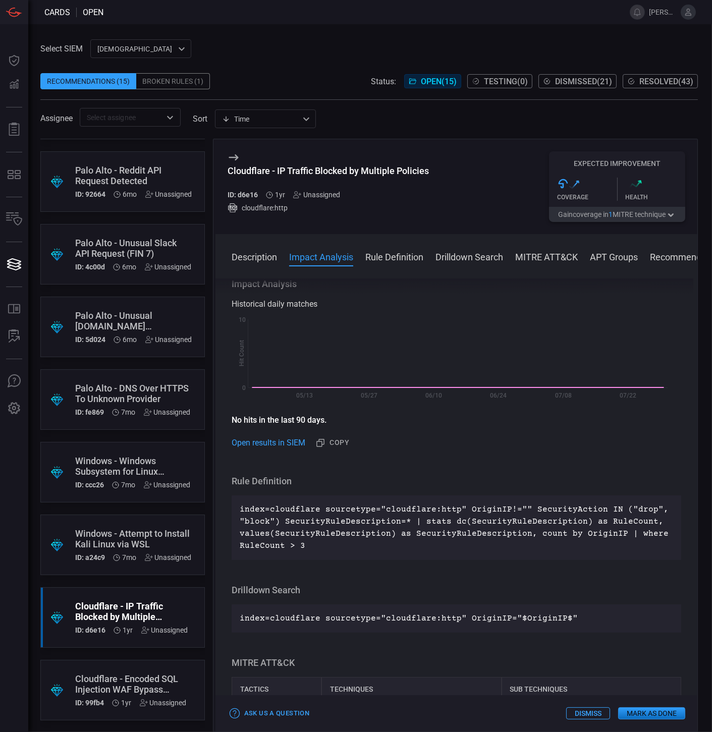
scroll to position [280, 0]
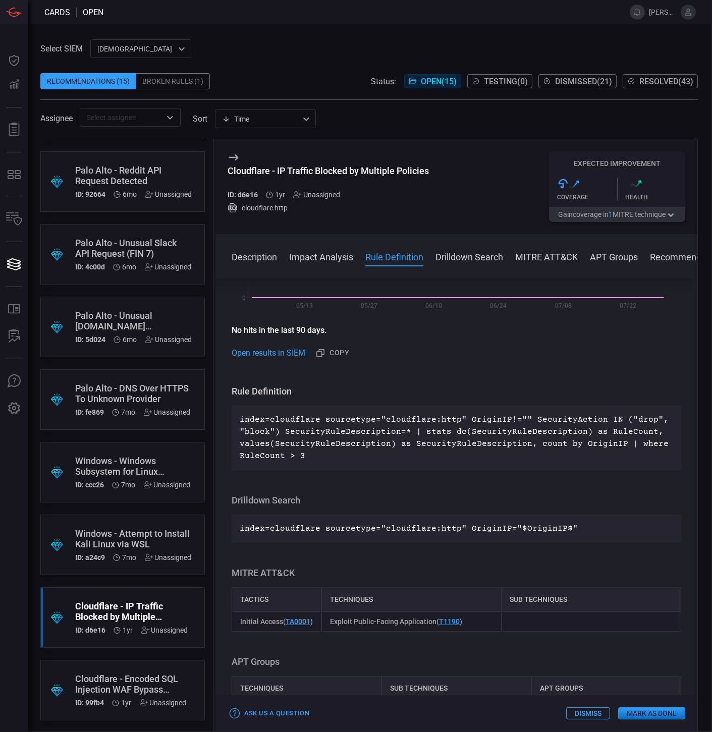
click at [303, 455] on p "index=cloudflare sourcetype="cloudflare:http" OriginIP!="" SecurityAction IN ("…" at bounding box center [457, 438] width 434 height 48
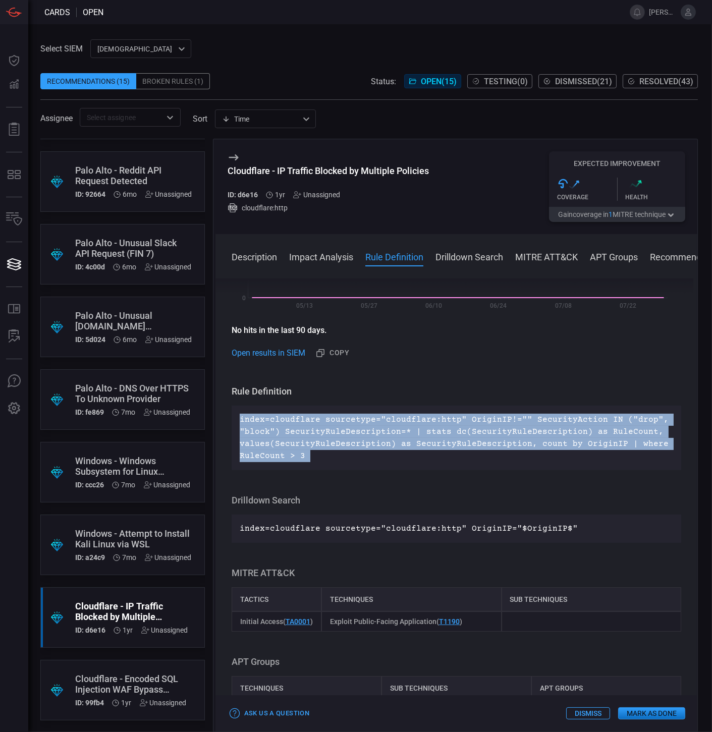
click at [303, 455] on p "index=cloudflare sourcetype="cloudflare:http" OriginIP!="" SecurityAction IN ("…" at bounding box center [457, 438] width 434 height 48
copy p "index=cloudflare sourcetype="cloudflare:http" OriginIP!="" SecurityAction IN ("…"
click at [367, 453] on p "index=cloudflare sourcetype="cloudflare:http" OriginIP!="" SecurityAction IN ("…" at bounding box center [457, 438] width 434 height 48
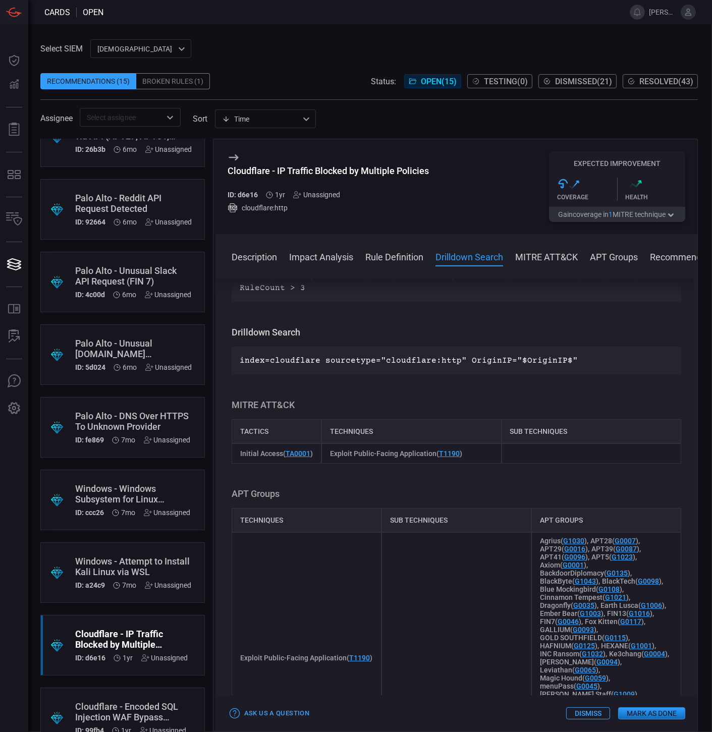
scroll to position [505, 0]
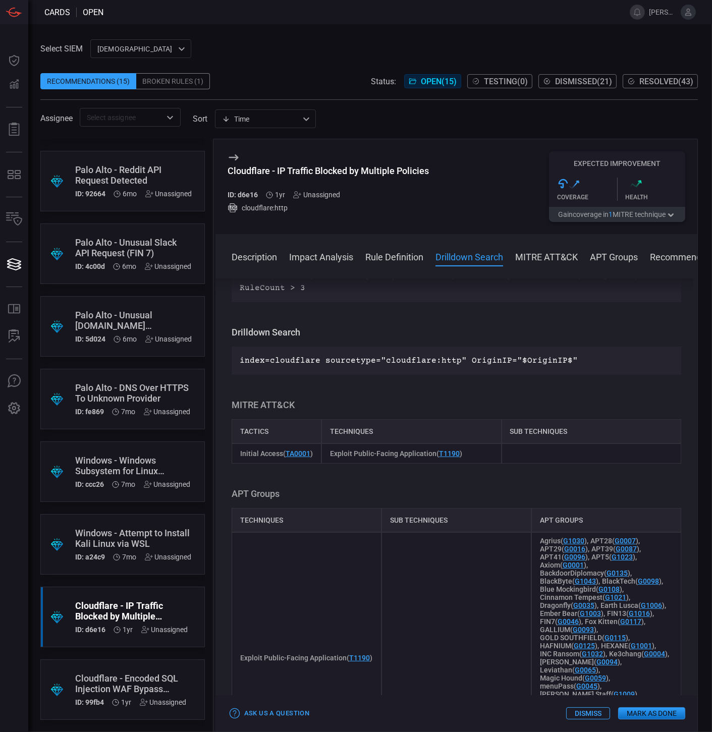
click at [174, 607] on div "Cloudflare - IP Traffic Blocked by Multiple Policies" at bounding box center [131, 611] width 113 height 21
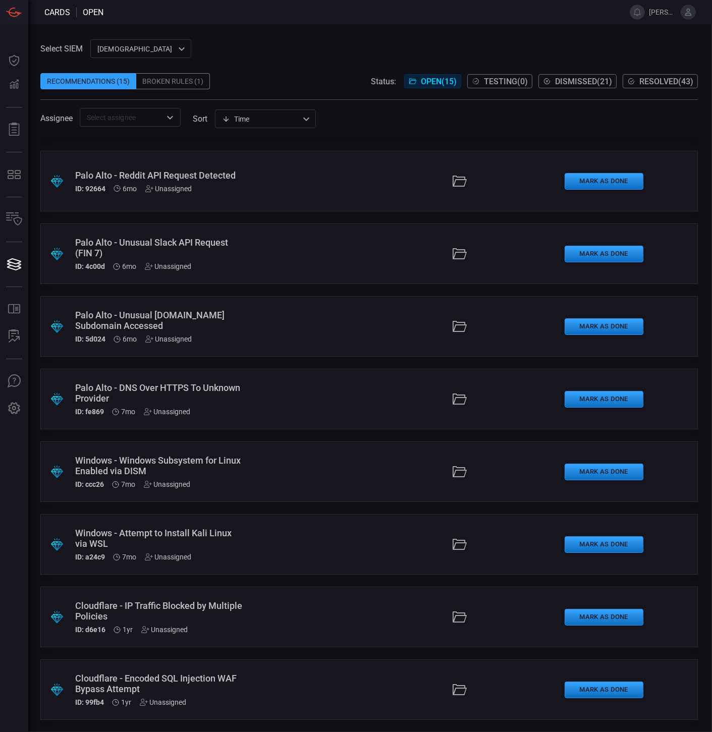
scroll to position [496, 0]
click at [190, 618] on div "Cloudflare - IP Traffic Blocked by Multiple Policies" at bounding box center [159, 611] width 169 height 21
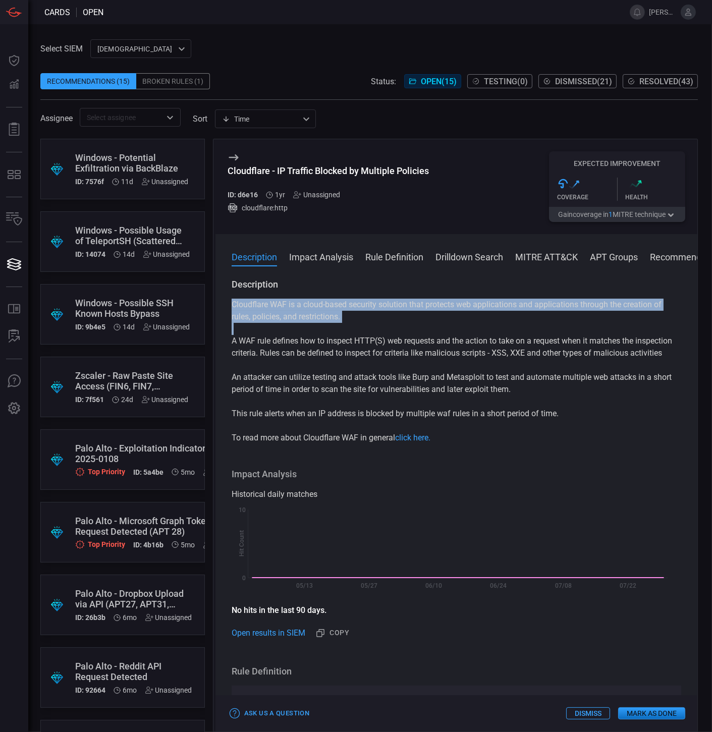
drag, startPoint x: 231, startPoint y: 303, endPoint x: 308, endPoint y: 381, distance: 109.9
click at [308, 381] on div "Description Cloudflare WAF is a cloud-based security solution that protects web…" at bounding box center [457, 504] width 482 height 450
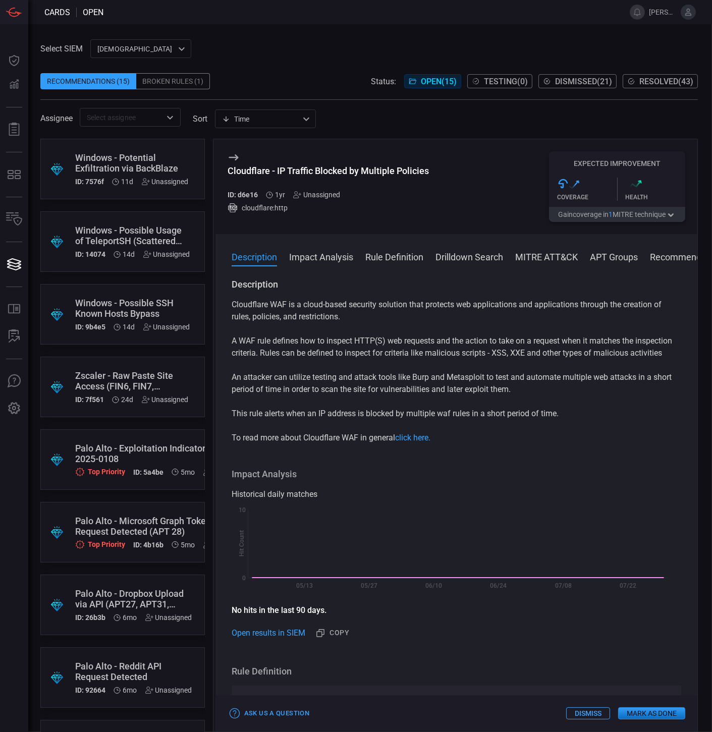
drag, startPoint x: 308, startPoint y: 381, endPoint x: 472, endPoint y: 407, distance: 165.6
click at [472, 396] on p "An attacker can utilize testing and attack tools like Burp and Metasploit to te…" at bounding box center [457, 383] width 450 height 24
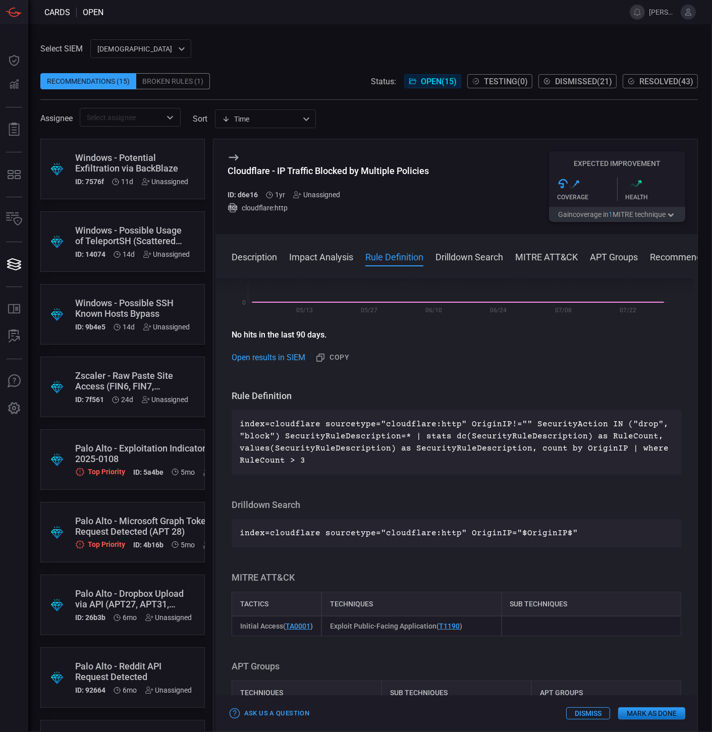
scroll to position [224, 0]
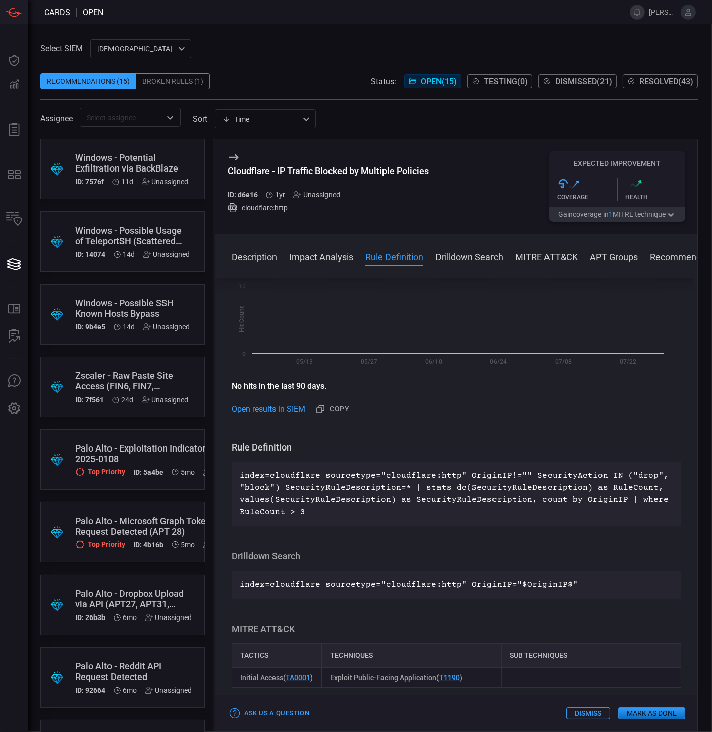
click at [286, 504] on p "index=cloudflare sourcetype="cloudflare:http" OriginIP!="" SecurityAction IN ("…" at bounding box center [457, 494] width 434 height 48
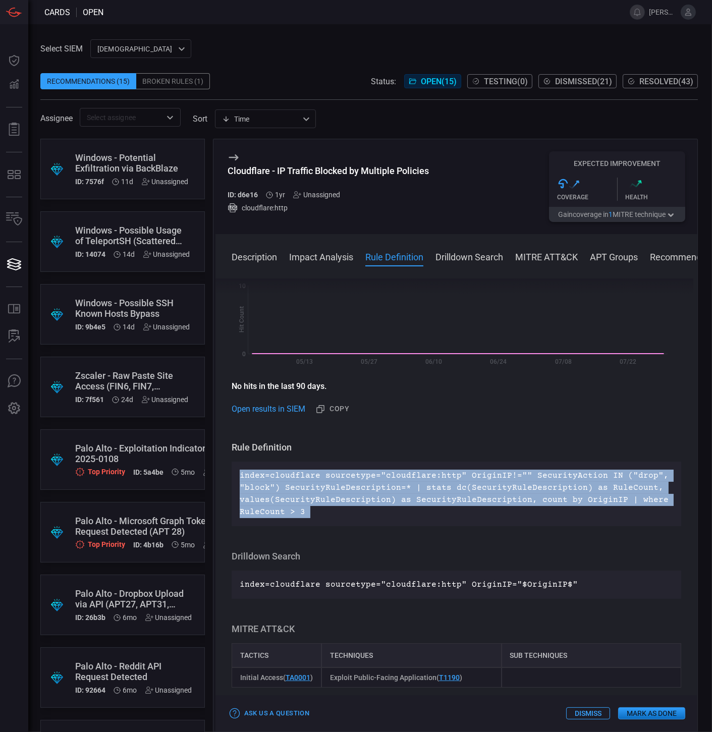
click at [286, 504] on p "index=cloudflare sourcetype="cloudflare:http" OriginIP!="" SecurityAction IN ("…" at bounding box center [457, 494] width 434 height 48
copy p "index=cloudflare sourcetype="cloudflare:http" OriginIP!="" SecurityAction IN ("…"
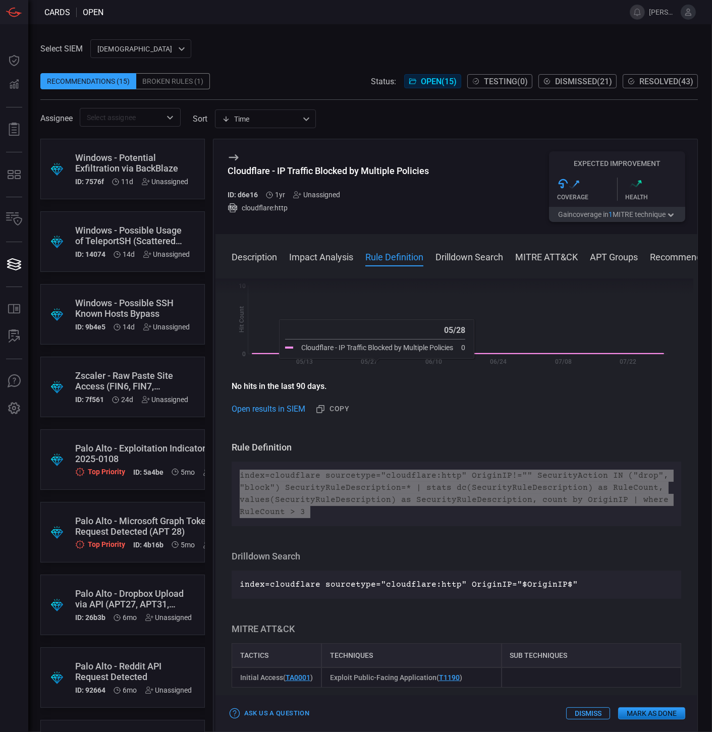
scroll to position [0, 0]
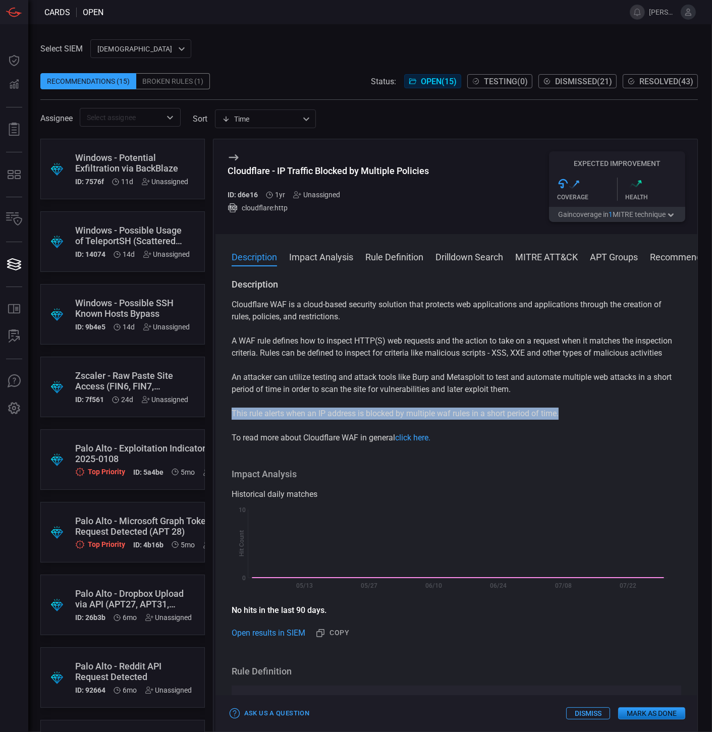
drag, startPoint x: 568, startPoint y: 429, endPoint x: 232, endPoint y: 425, distance: 336.2
click at [232, 420] on p "This rule alerts when an IP address is blocked by multiple waf rules in a short…" at bounding box center [457, 414] width 450 height 12
click at [395, 476] on div "Description Cloudflare WAF is a cloud-based security solution that protects web…" at bounding box center [457, 504] width 482 height 450
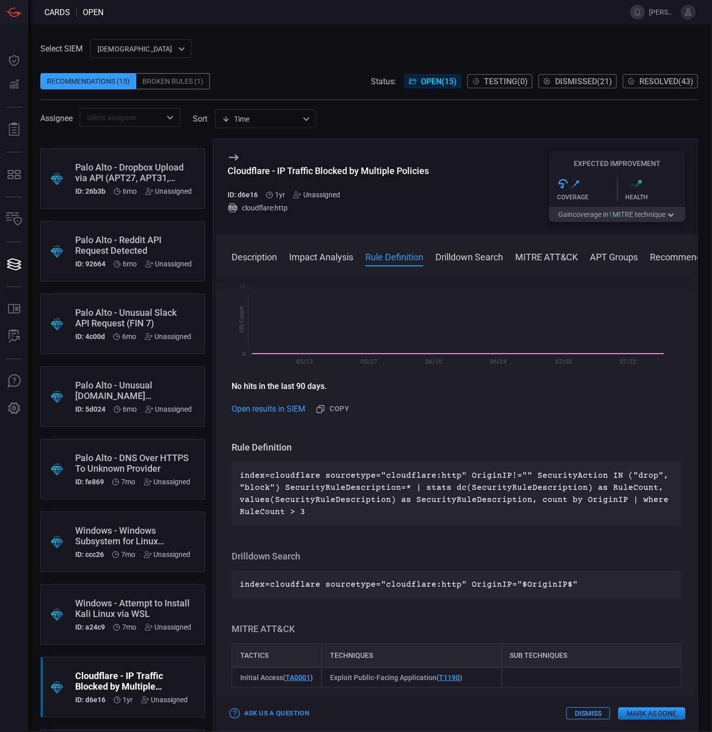
scroll to position [505, 0]
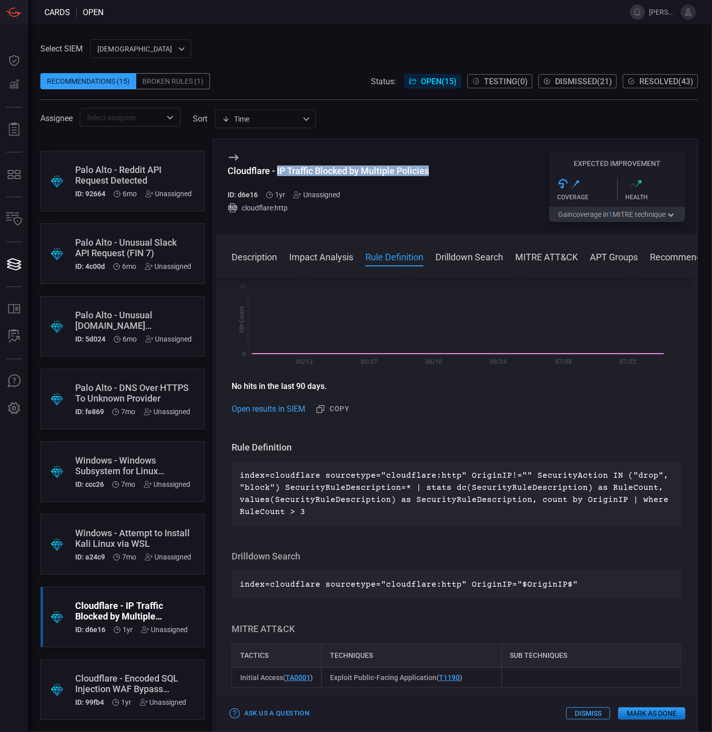
drag, startPoint x: 433, startPoint y: 169, endPoint x: 277, endPoint y: 171, distance: 155.5
click at [277, 171] on div "Cloudflare - IP Traffic Blocked by Multiple Policies ID: d6e16 1yr Unassigned c…" at bounding box center [457, 186] width 482 height 95
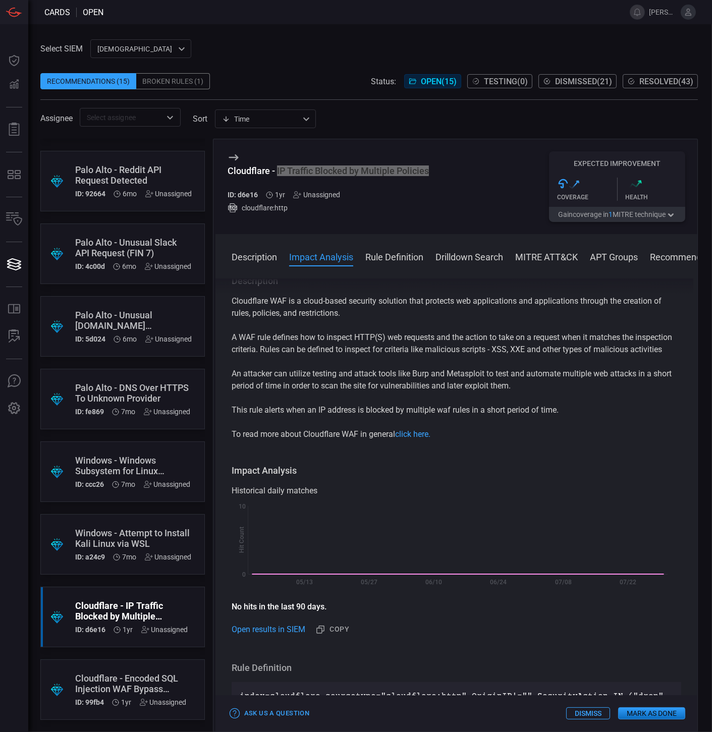
scroll to position [0, 0]
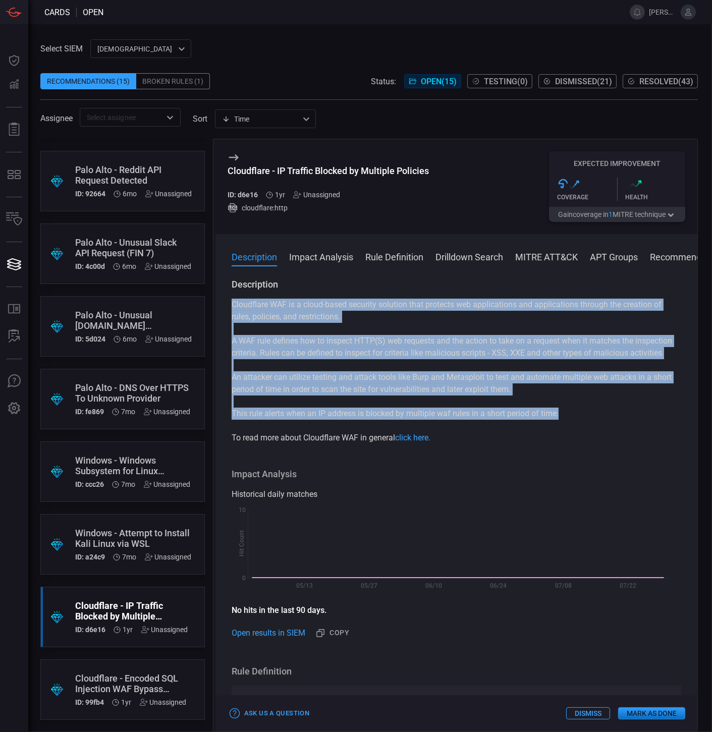
drag, startPoint x: 553, startPoint y: 425, endPoint x: 233, endPoint y: 302, distance: 342.9
click at [233, 302] on div "Cloudflare WAF is a cloud-based security solution that protects web application…" at bounding box center [457, 371] width 450 height 145
click at [233, 302] on p "Cloudflare WAF is a cloud-based security solution that protects web application…" at bounding box center [457, 311] width 450 height 24
drag, startPoint x: 481, startPoint y: 417, endPoint x: 526, endPoint y: 418, distance: 44.9
click at [481, 417] on div "Cloudflare WAF is a cloud-based security solution that protects web application…" at bounding box center [457, 371] width 450 height 145
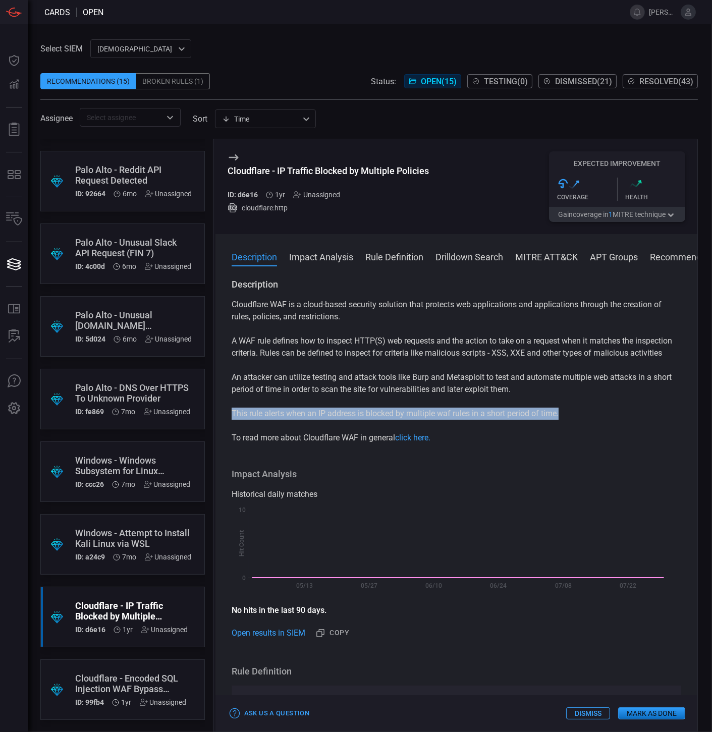
drag, startPoint x: 571, startPoint y: 423, endPoint x: 229, endPoint y: 427, distance: 341.7
click at [228, 428] on div "Description Cloudflare WAF is a cloud-based security solution that protects web…" at bounding box center [457, 504] width 482 height 450
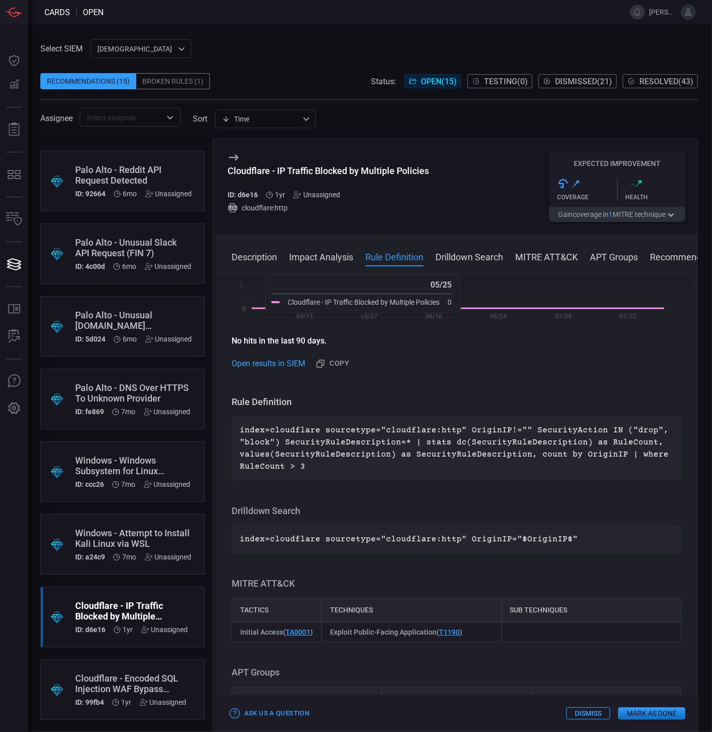
scroll to position [448, 0]
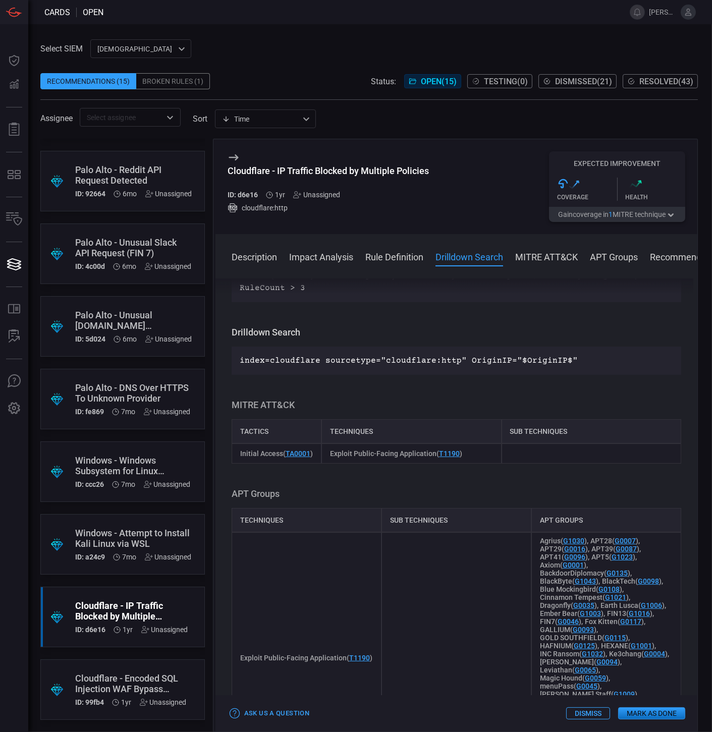
click at [100, 608] on div "Cloudflare - IP Traffic Blocked by Multiple Policies" at bounding box center [131, 611] width 113 height 21
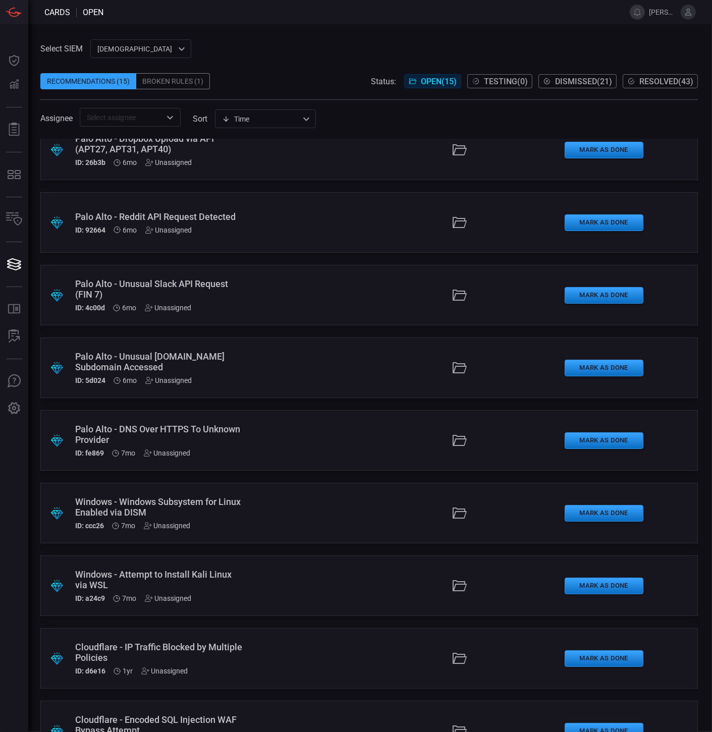
scroll to position [440, 0]
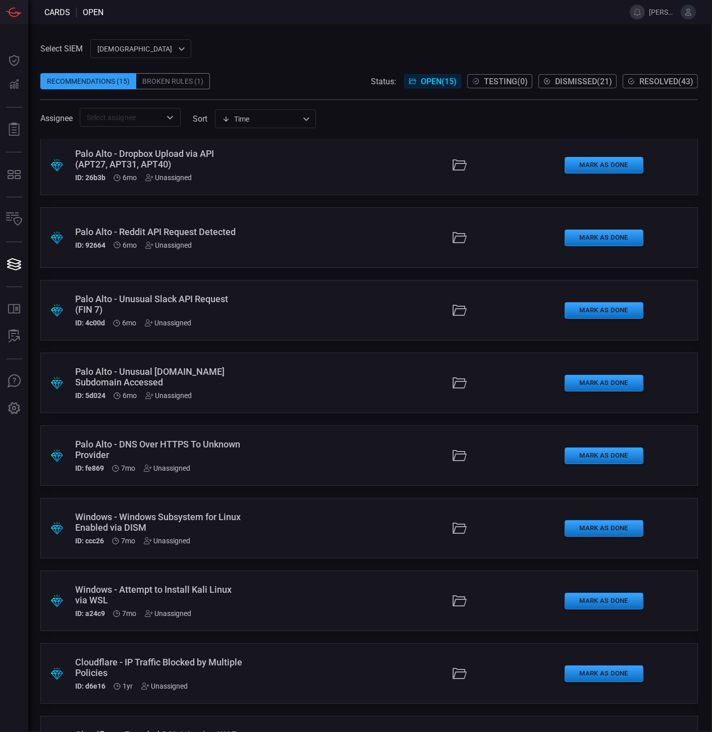
click at [337, 35] on div "Select SIEM cardinalops 8a85017a-fd64-46c8-87bb-16e3004a458b ​ Recommendations …" at bounding box center [370, 378] width 684 height 708
click at [321, 64] on span at bounding box center [369, 65] width 658 height 15
click at [639, 80] on span "Resolved ( 43 )" at bounding box center [666, 82] width 54 height 10
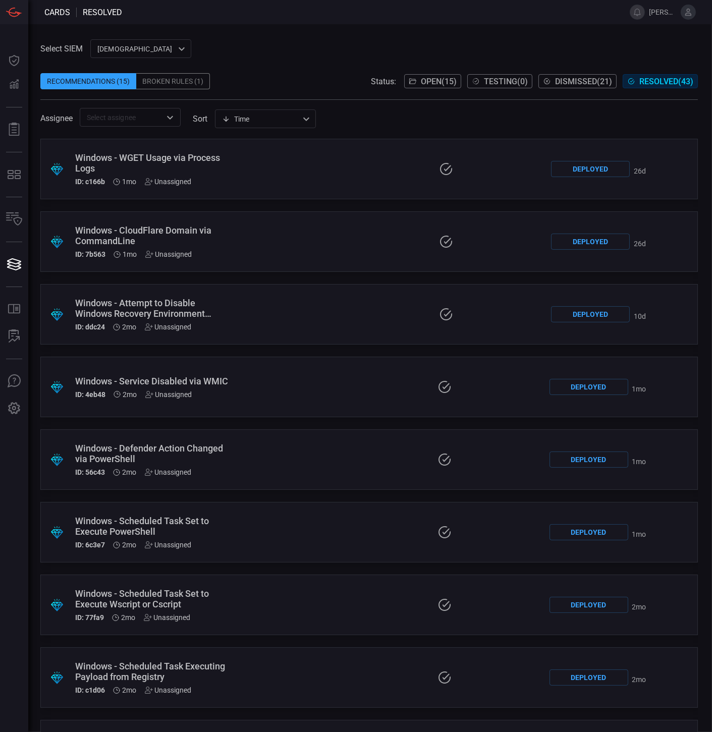
click at [359, 45] on div "Select SIEM cardinalops 8a85017a-fd64-46c8-87bb-16e3004a458b ​ Recommendations …" at bounding box center [369, 82] width 658 height 87
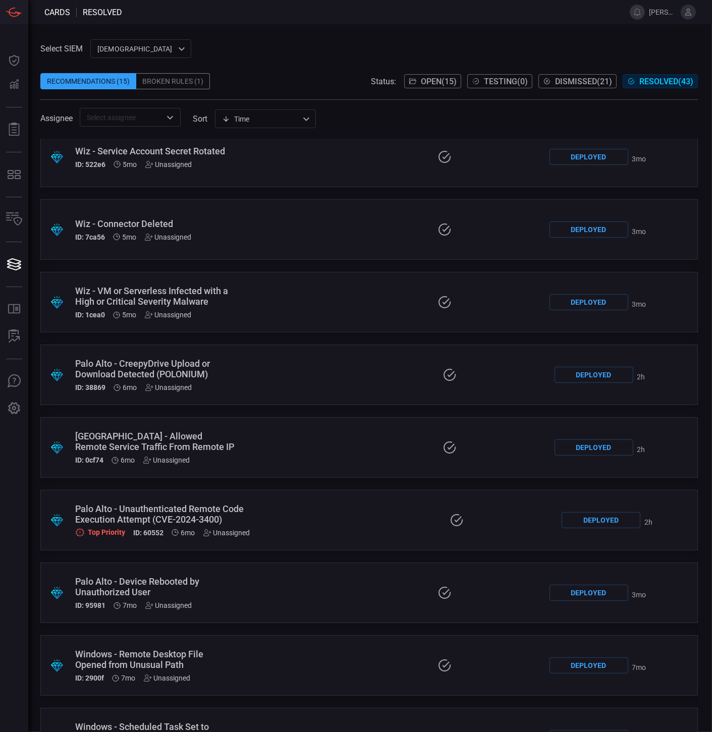
click at [354, 439] on div ".suggested_cards_icon{fill:url(#suggested_cards_icon);} [GEOGRAPHIC_DATA] - All…" at bounding box center [369, 447] width 658 height 61
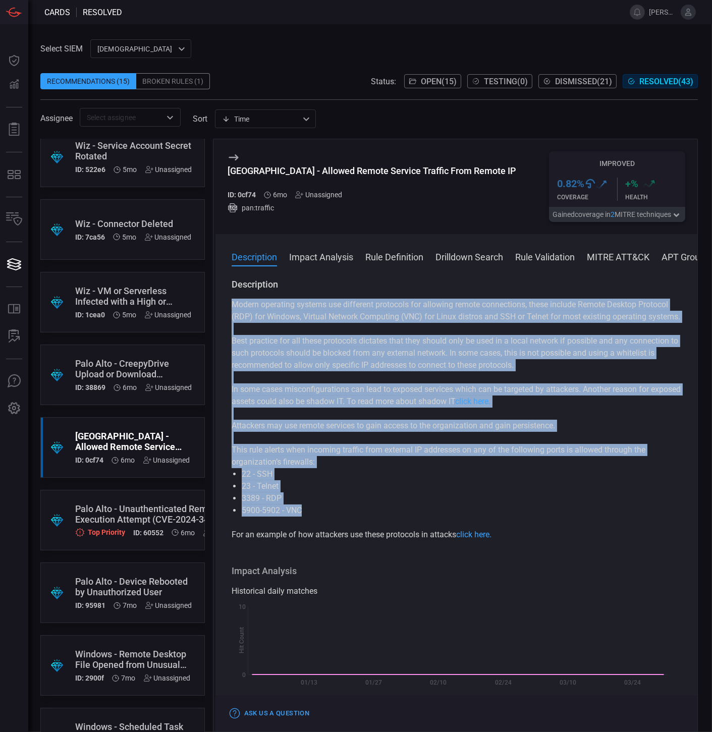
drag, startPoint x: 231, startPoint y: 305, endPoint x: 329, endPoint y: 520, distance: 236.5
click at [329, 520] on div "Modern operating systems use different protocols for allowing remote connection…" at bounding box center [457, 420] width 450 height 242
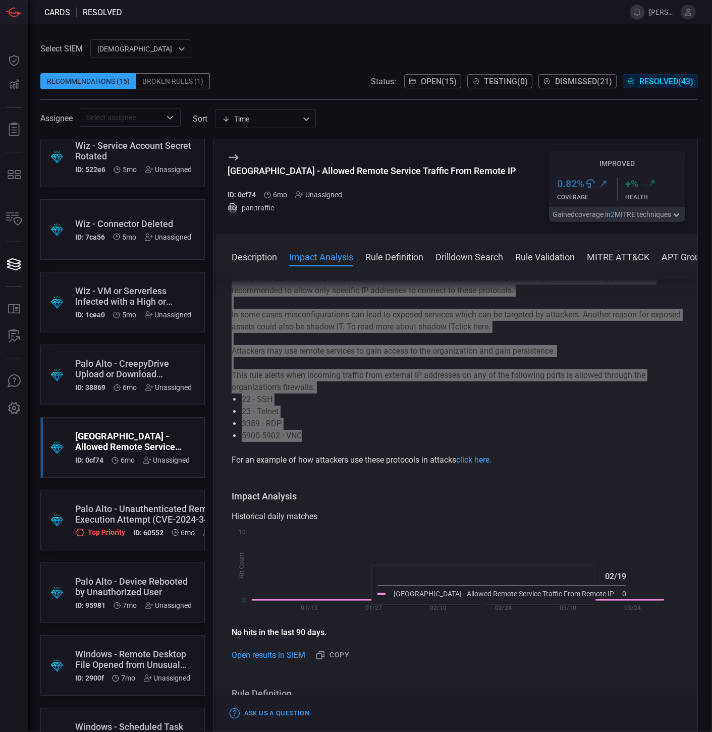
scroll to position [112, 0]
